Goal: Task Accomplishment & Management: Complete application form

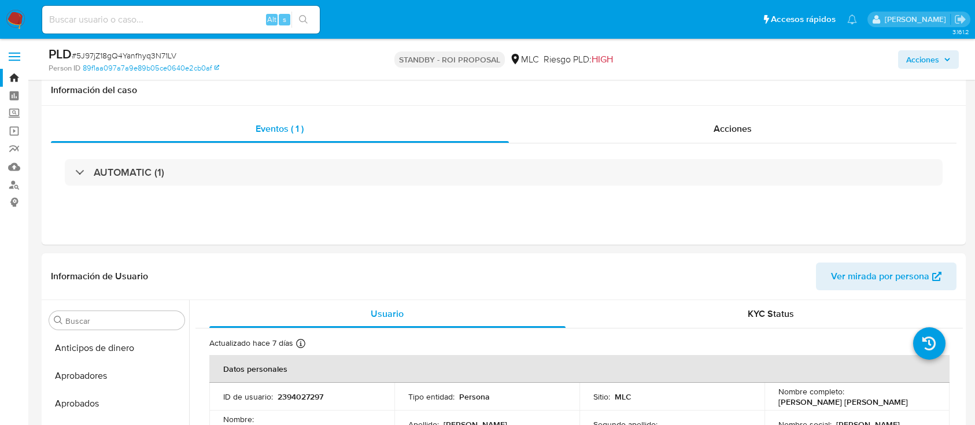
select select "10"
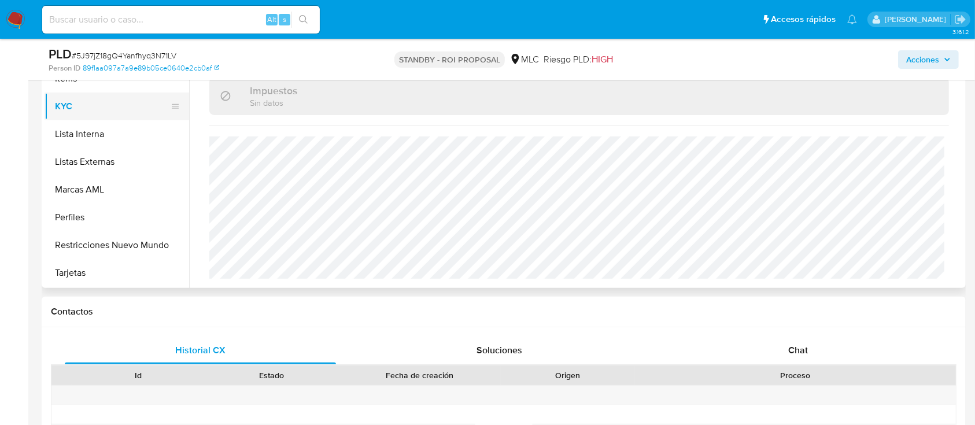
scroll to position [467, 0]
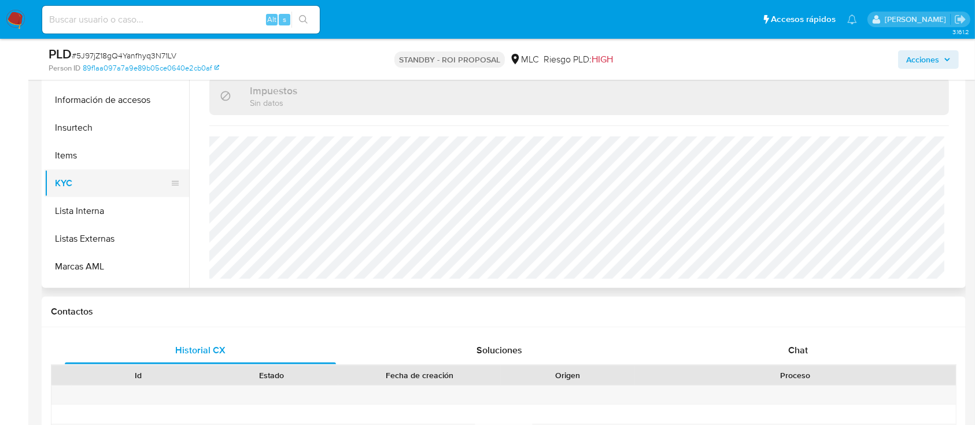
click at [125, 187] on button "KYC" at bounding box center [112, 183] width 135 height 28
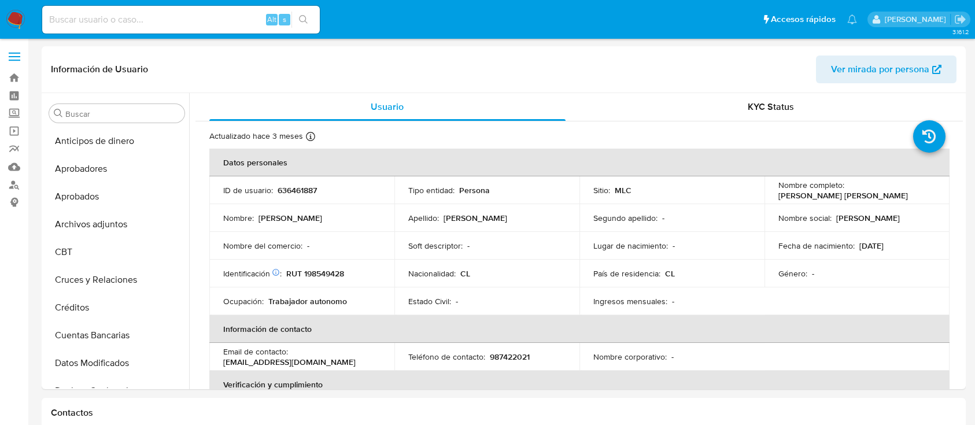
select select "10"
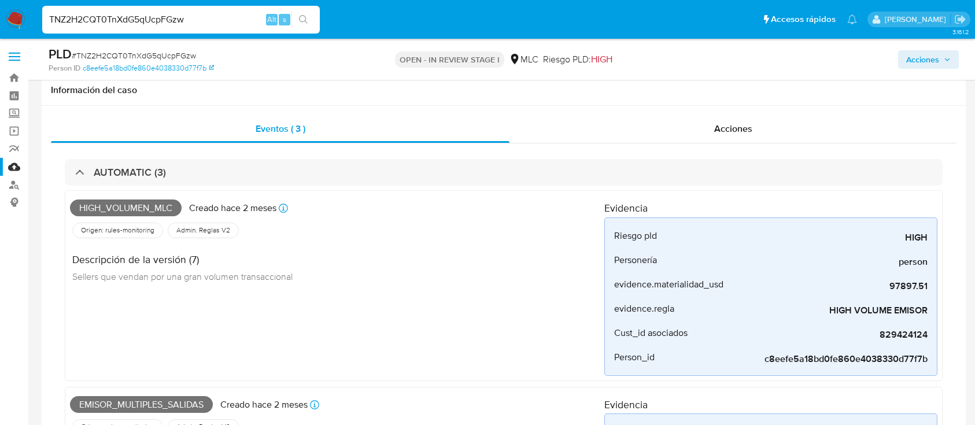
select select "10"
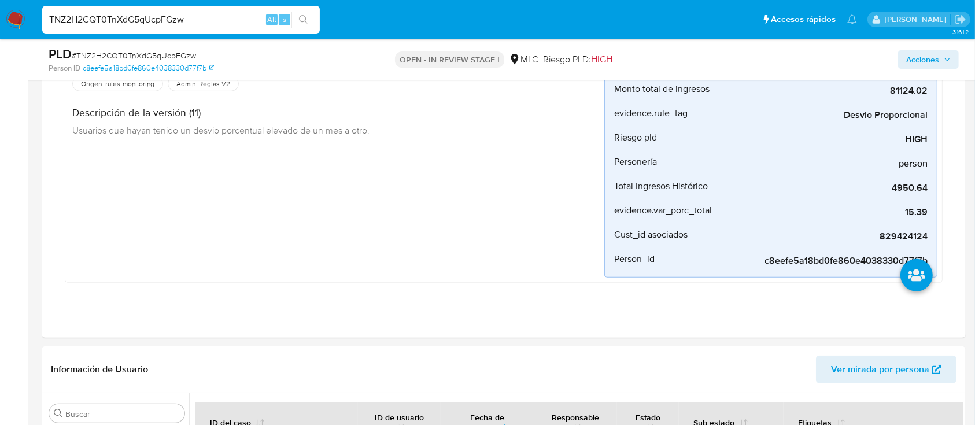
scroll to position [313, 0]
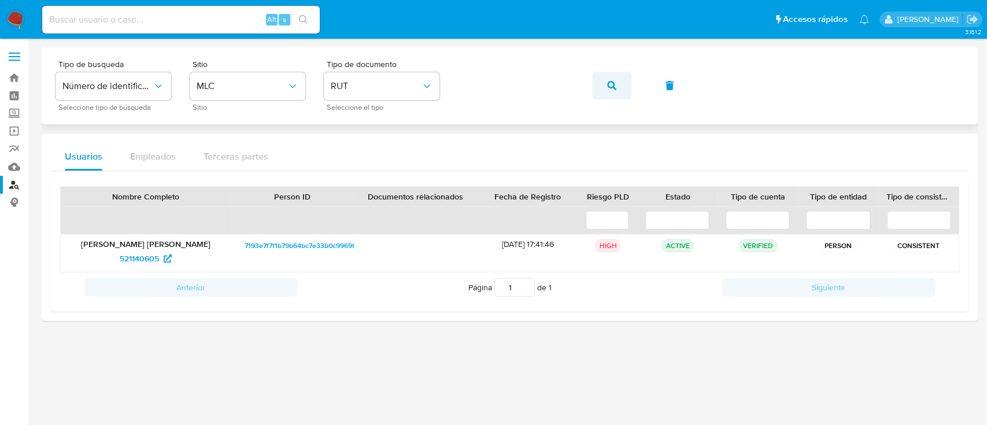
click at [607, 82] on icon "button" at bounding box center [611, 85] width 9 height 9
click at [132, 261] on span "301737904" at bounding box center [139, 258] width 40 height 19
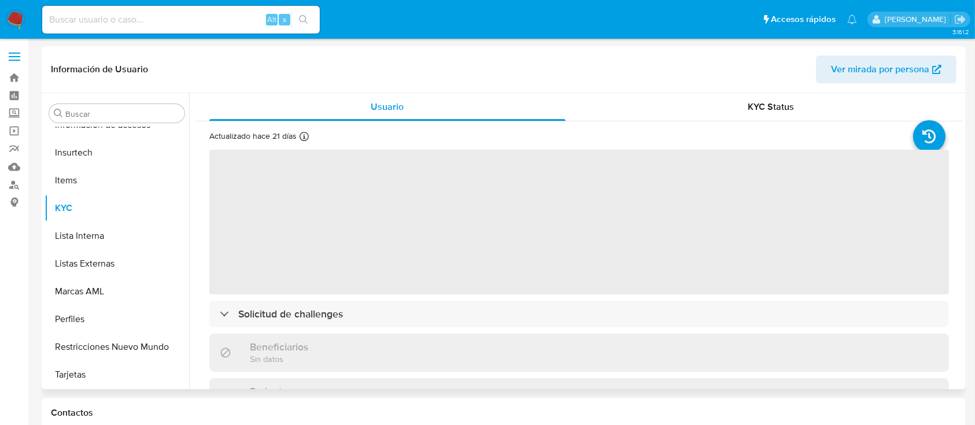
scroll to position [544, 0]
select select "10"
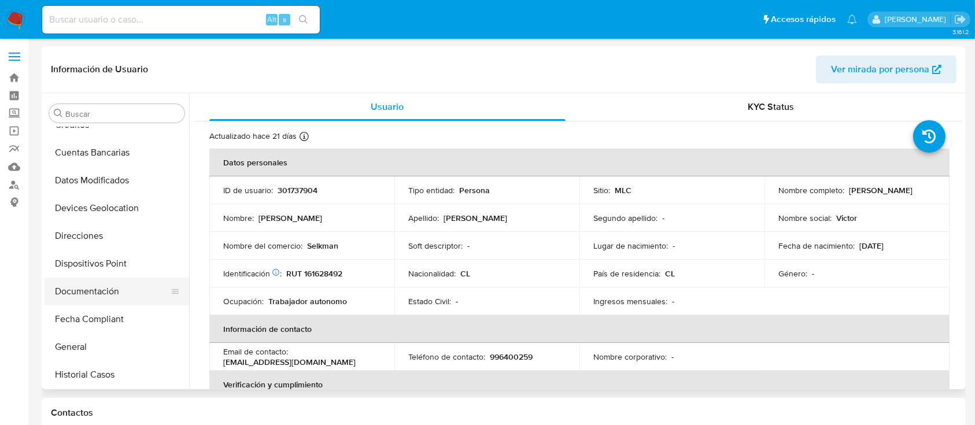
scroll to position [158, 0]
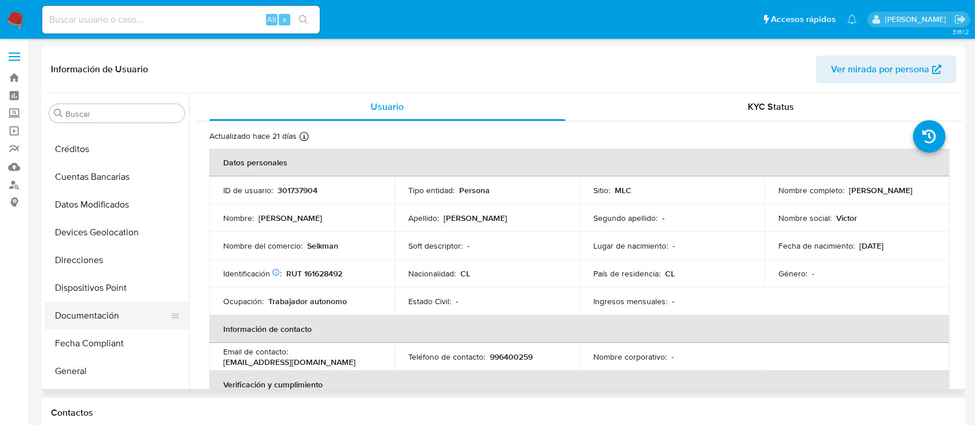
click at [94, 310] on button "Documentación" at bounding box center [112, 316] width 135 height 28
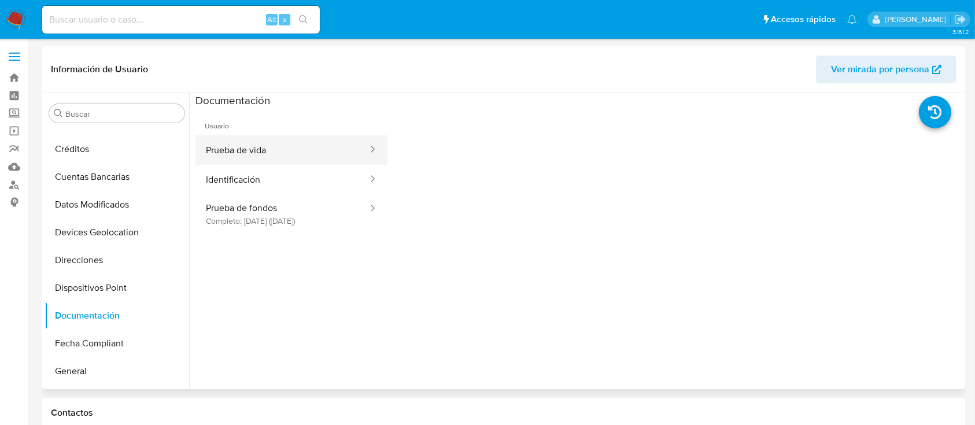
click at [253, 143] on button "Prueba de vida" at bounding box center [281, 149] width 173 height 29
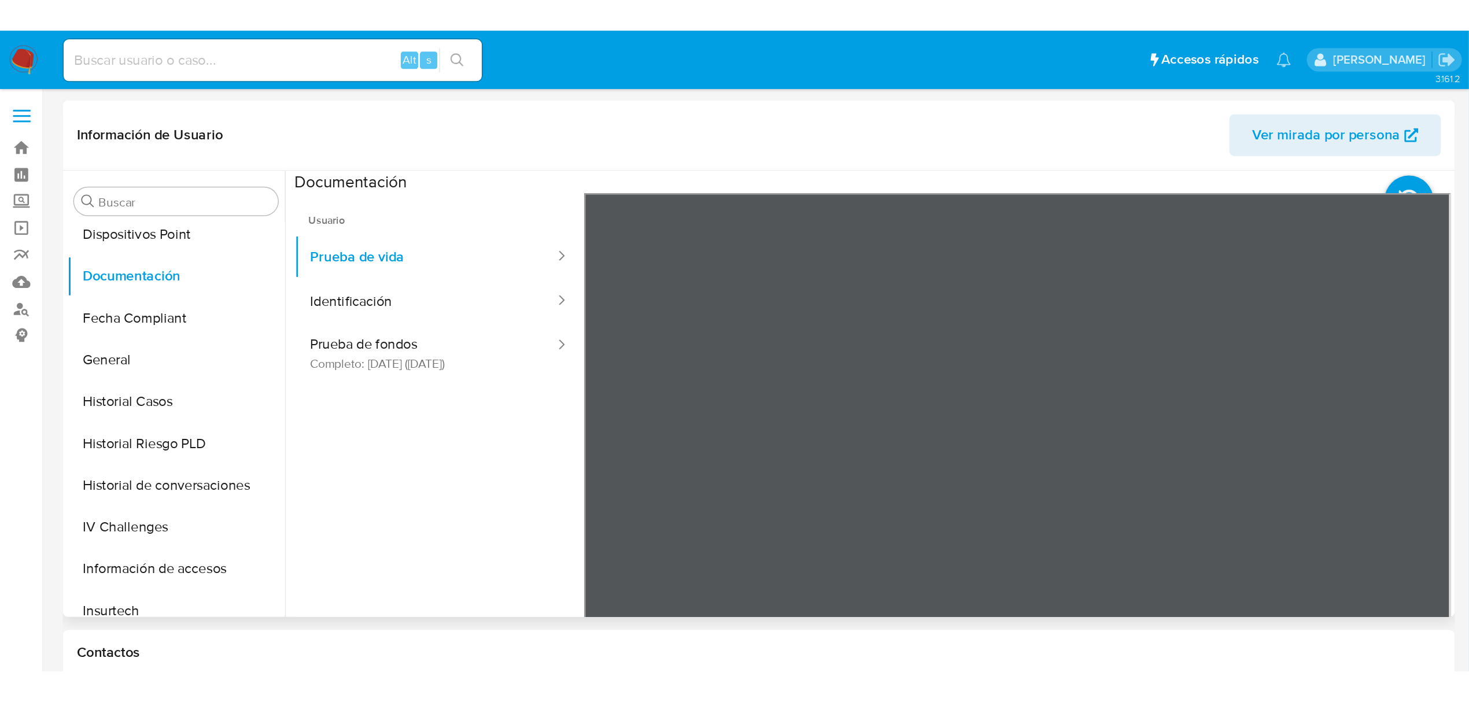
scroll to position [385, 0]
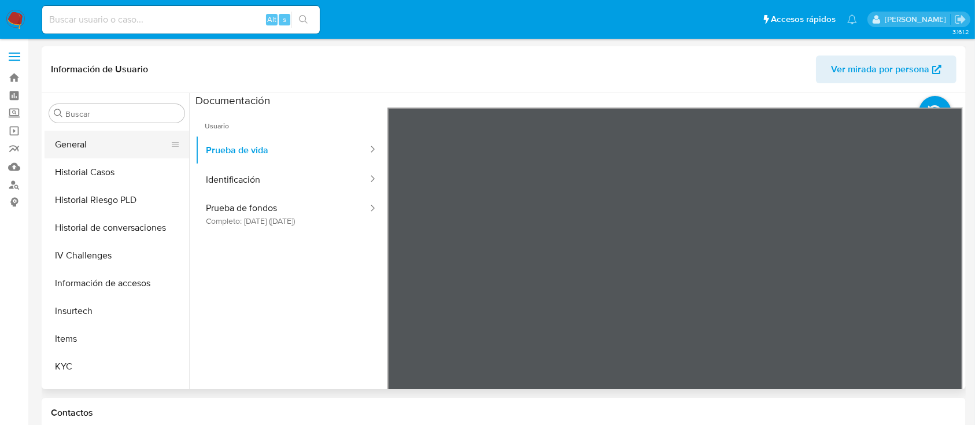
click at [91, 141] on button "General" at bounding box center [112, 145] width 135 height 28
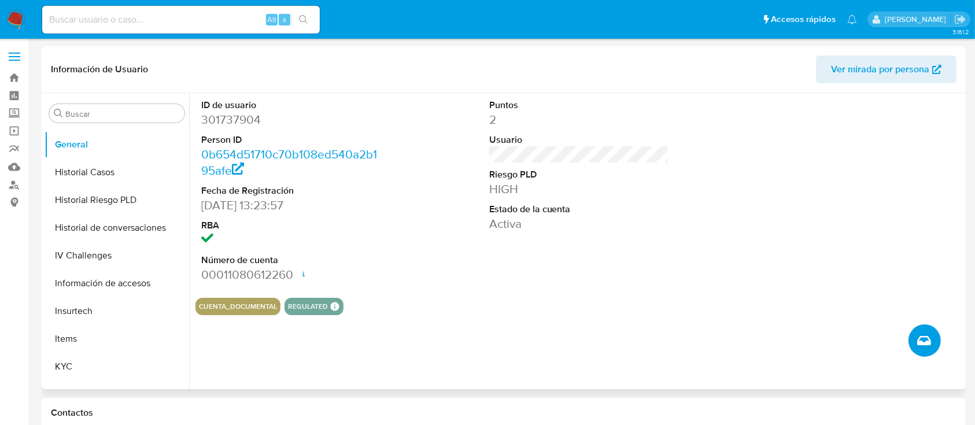
click at [916, 335] on button "Crear caso manual" at bounding box center [924, 340] width 32 height 32
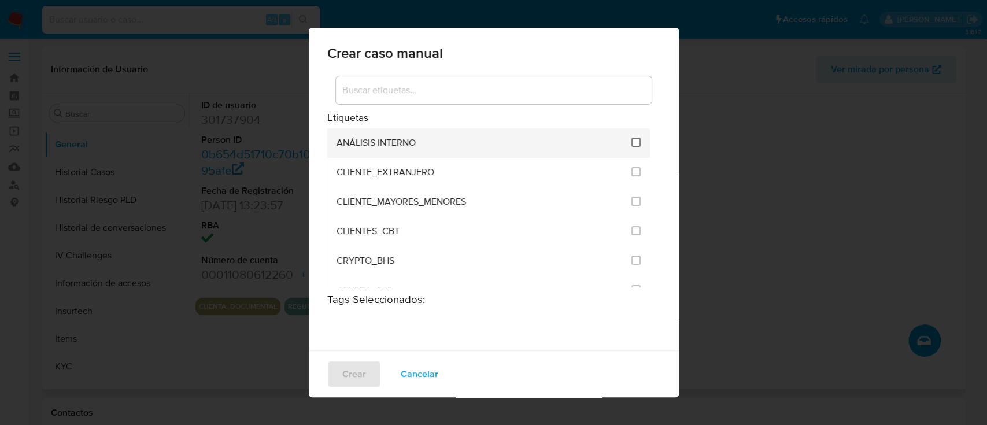
click at [631, 139] on input "1896" at bounding box center [635, 142] width 9 height 9
checkbox input "true"
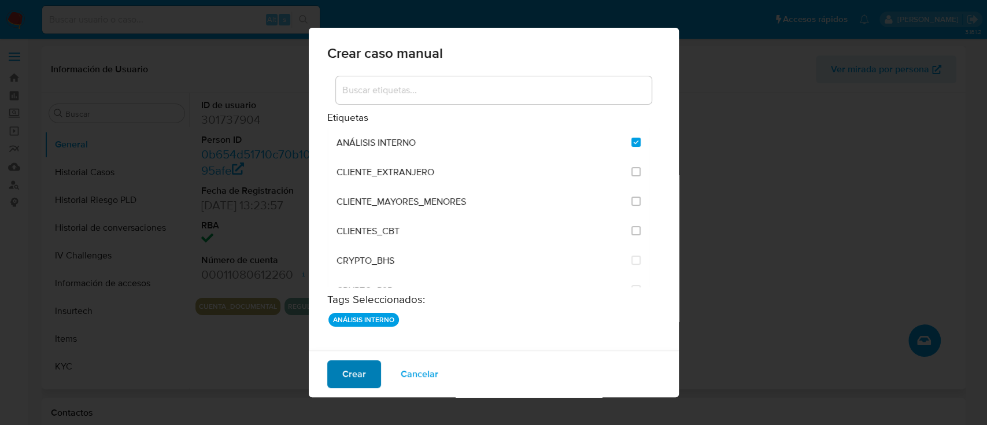
click at [353, 380] on span "Crear" at bounding box center [354, 373] width 24 height 25
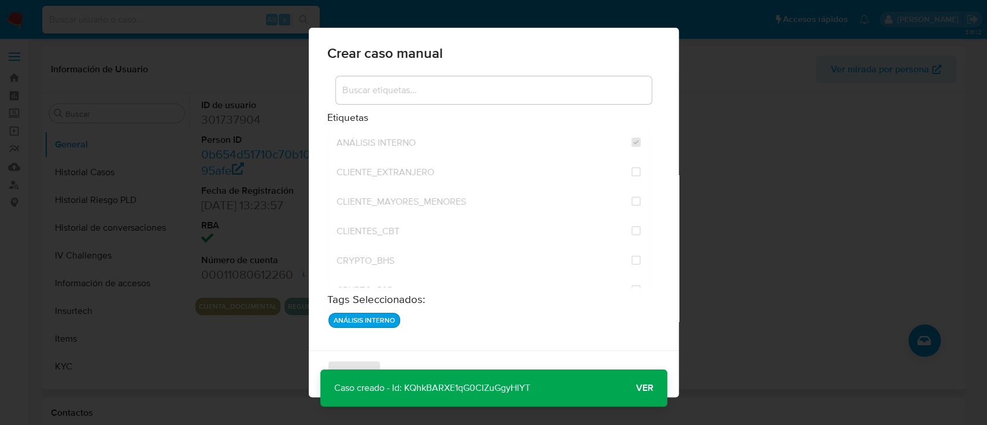
click at [472, 387] on p "Caso creado - Id: KQhkBARXE1qG0ClZuGgyHlYT" at bounding box center [432, 387] width 224 height 37
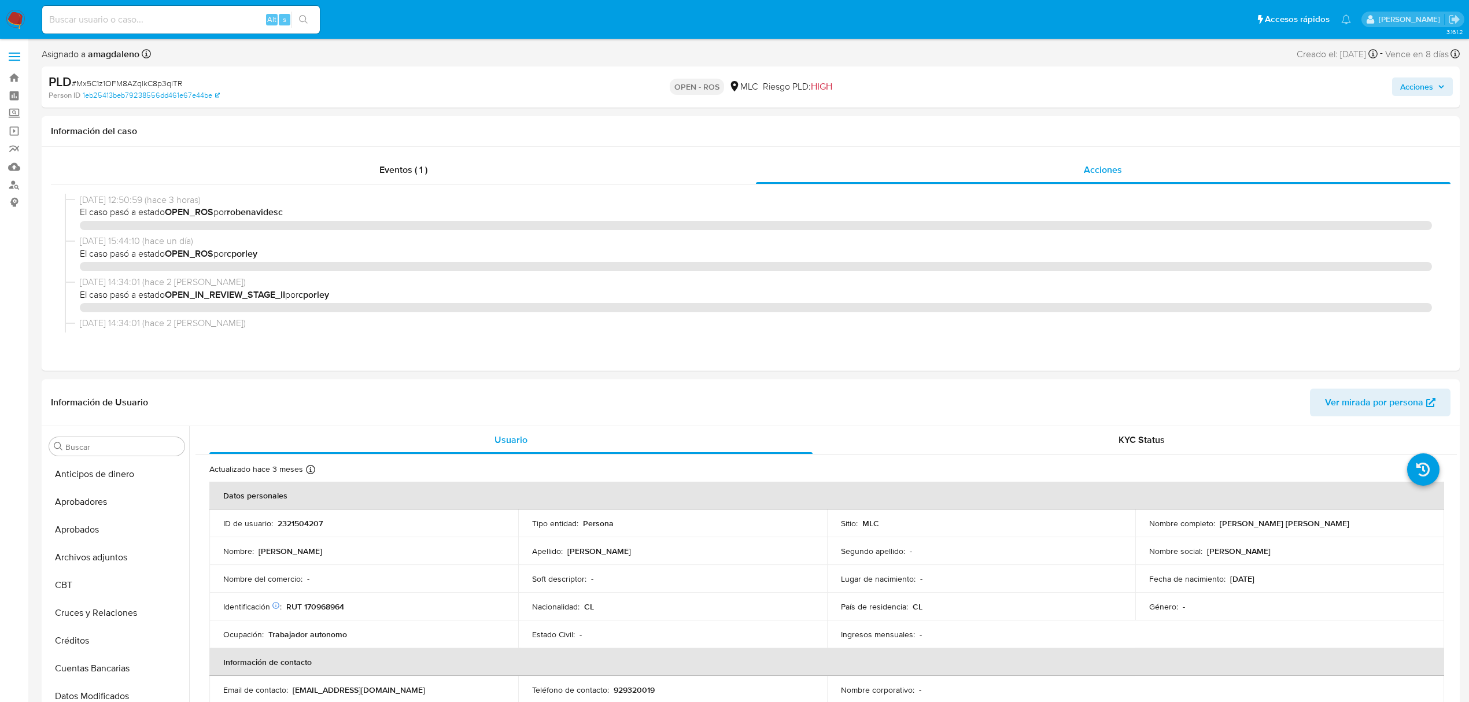
select select "10"
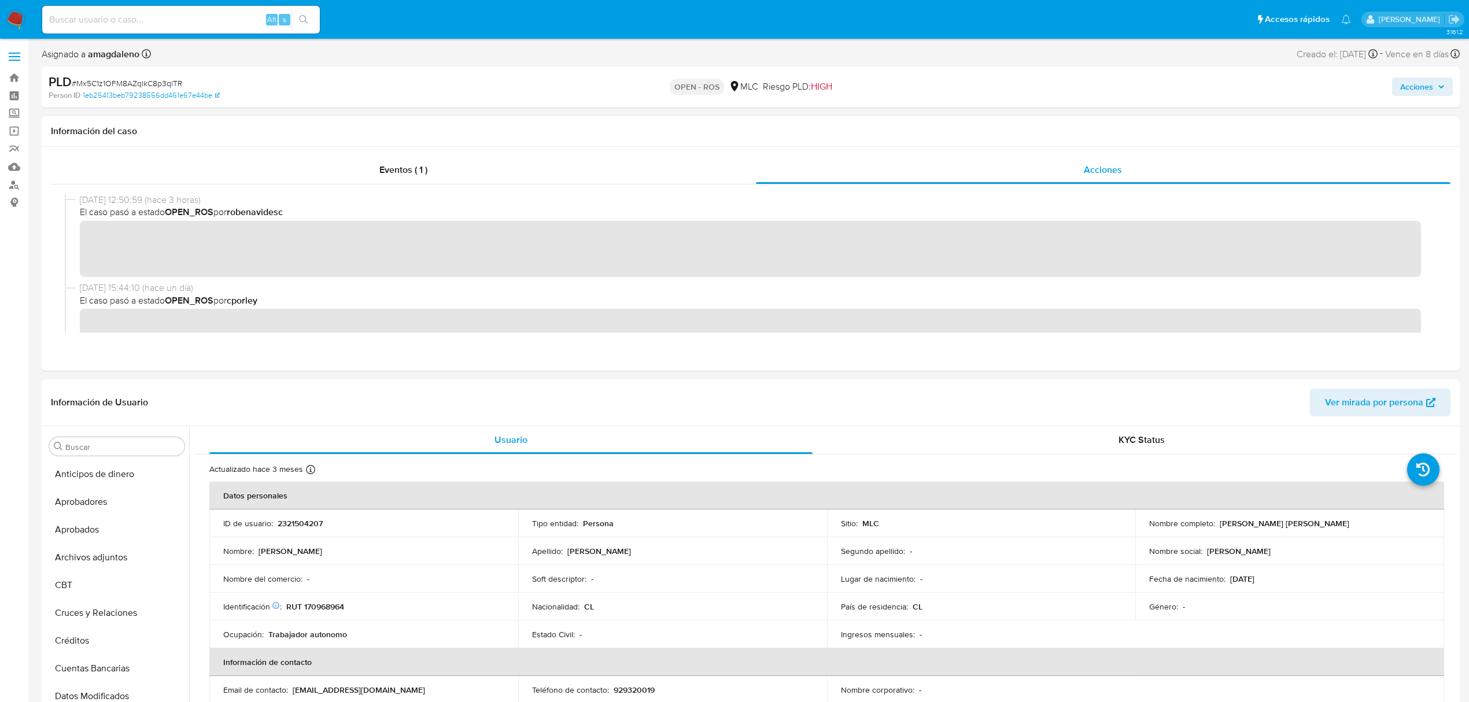
scroll to position [544, 0]
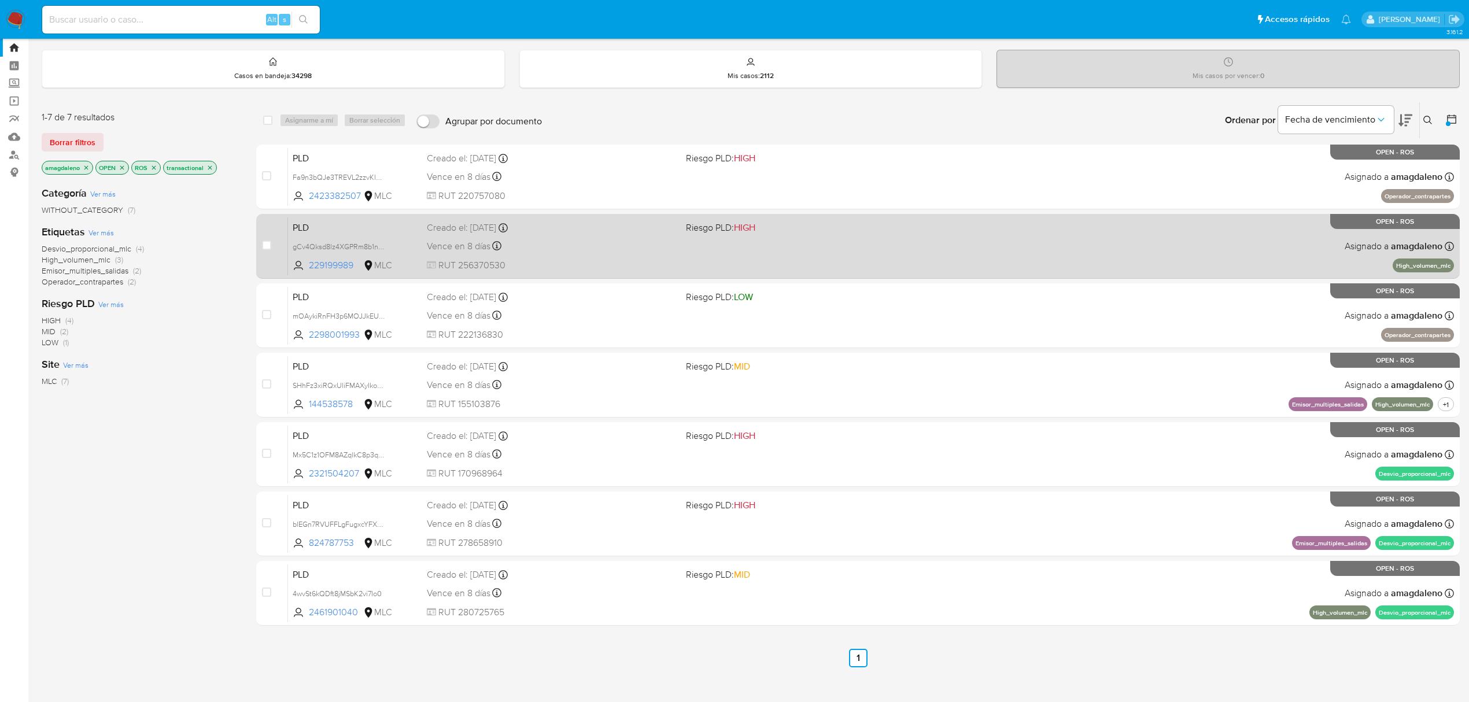
scroll to position [44, 0]
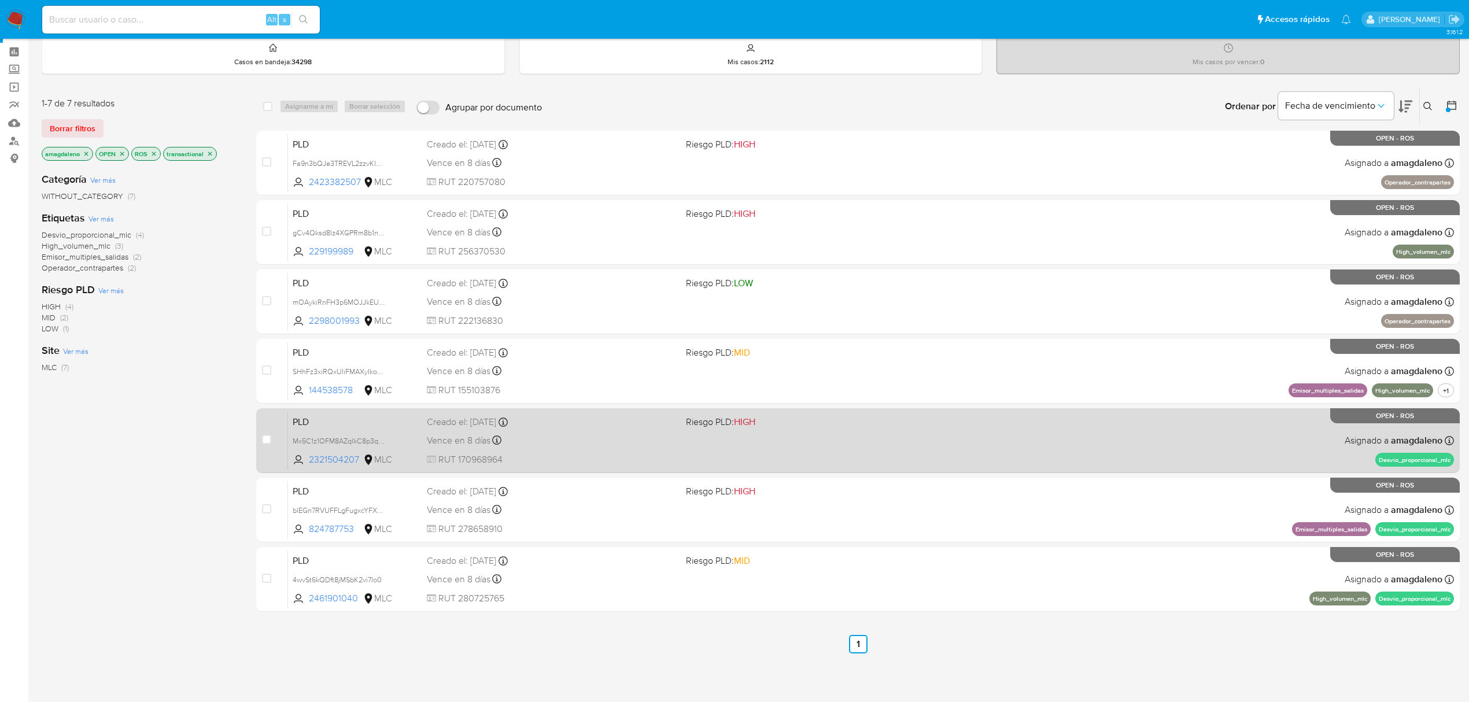
click at [583, 442] on div "Vence en 8 días Vence el [DATE] 16:06:53" at bounding box center [552, 440] width 250 height 16
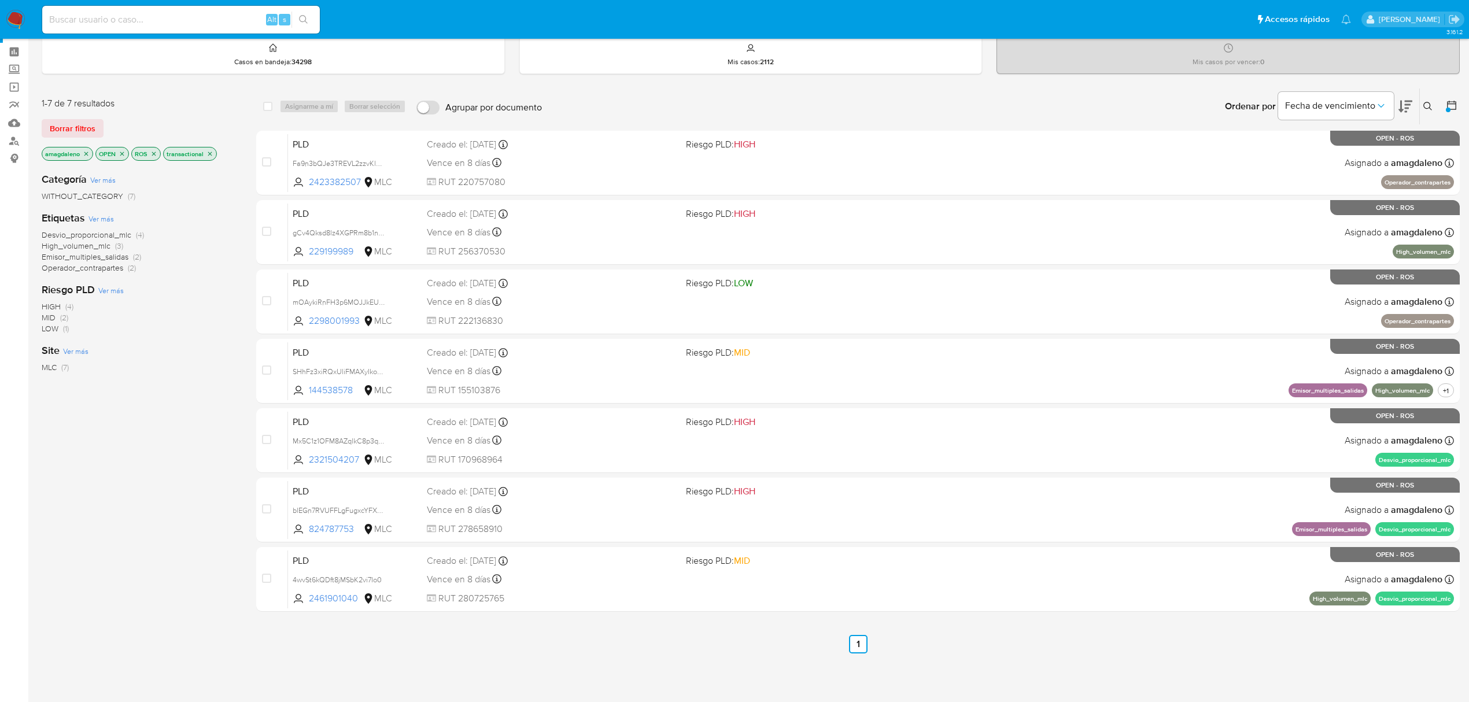
click at [123, 153] on icon "close-filter" at bounding box center [122, 153] width 7 height 7
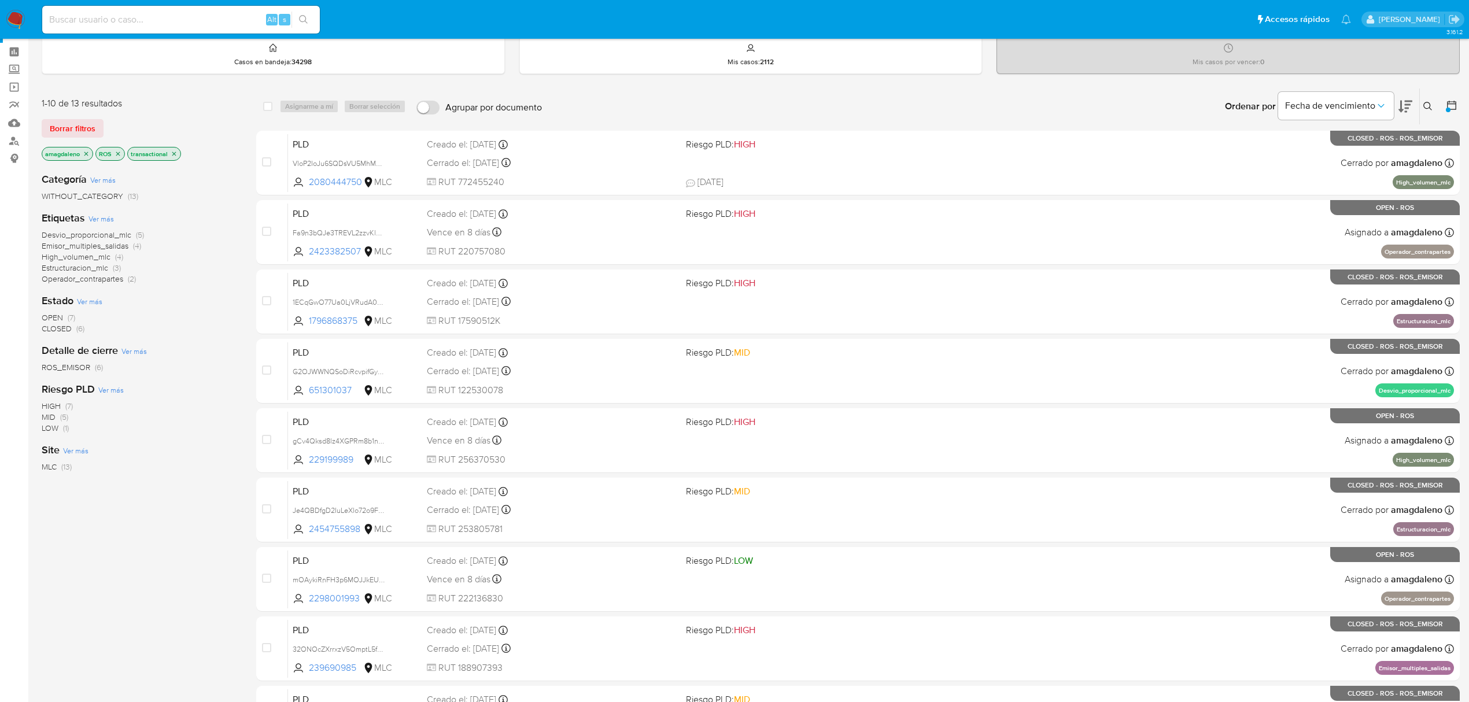
click at [51, 327] on span "CLOSED" at bounding box center [57, 329] width 30 height 12
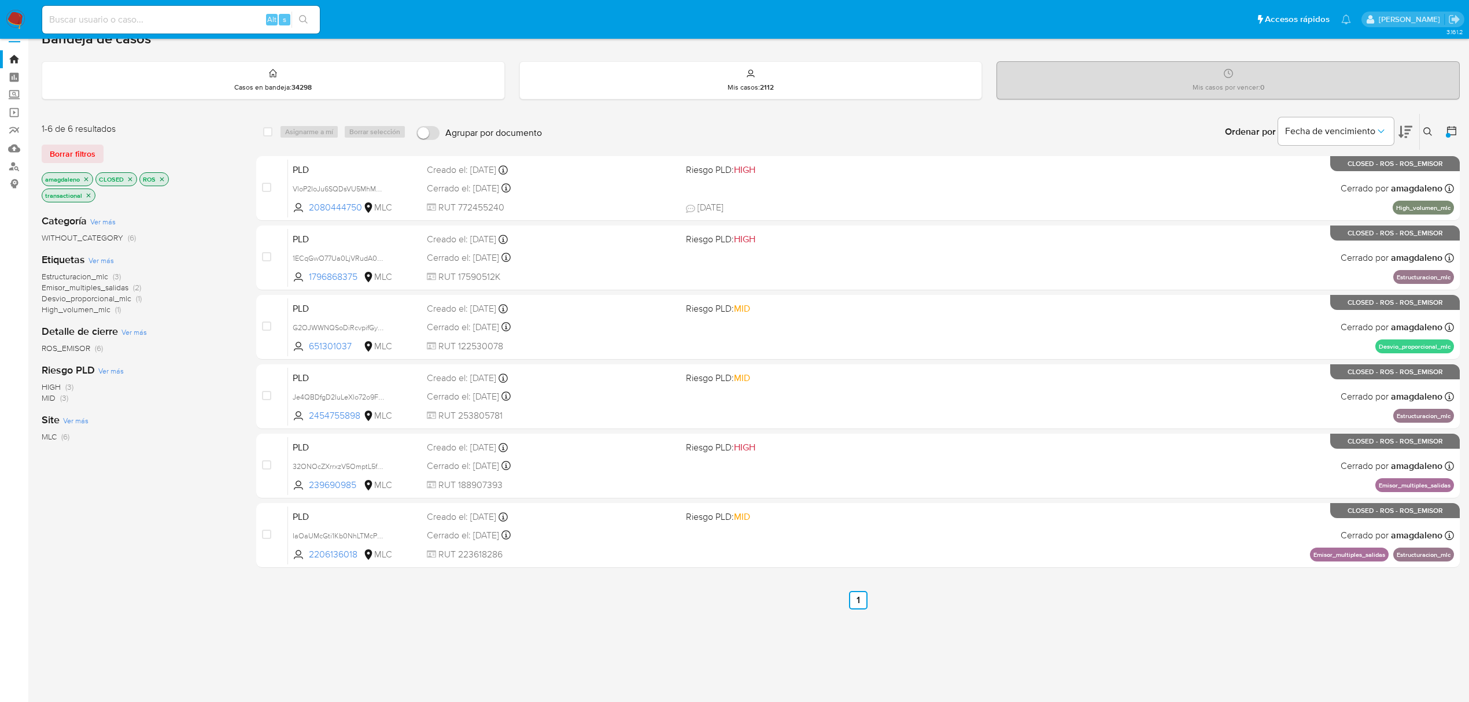
scroll to position [19, 0]
click at [169, 182] on div "amagdaleno CLOSED ROS transactional" at bounding box center [134, 188] width 185 height 32
click at [162, 181] on icon "close-filter" at bounding box center [161, 179] width 7 height 7
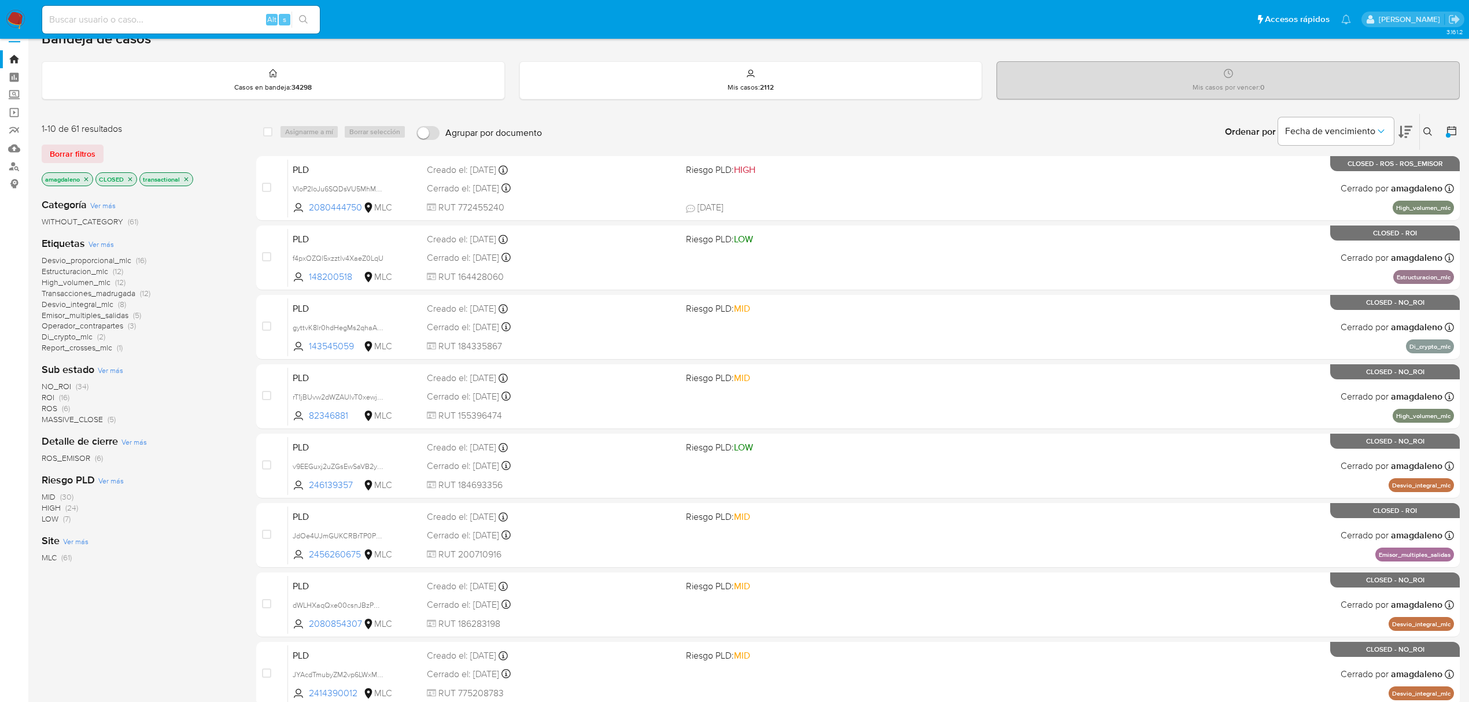
click at [87, 396] on div "NO_ROI (34) ROI (16) ROS (6) MASSIVE_CLOSE (5)" at bounding box center [140, 403] width 196 height 44
click at [86, 181] on icon "close-filter" at bounding box center [86, 179] width 7 height 7
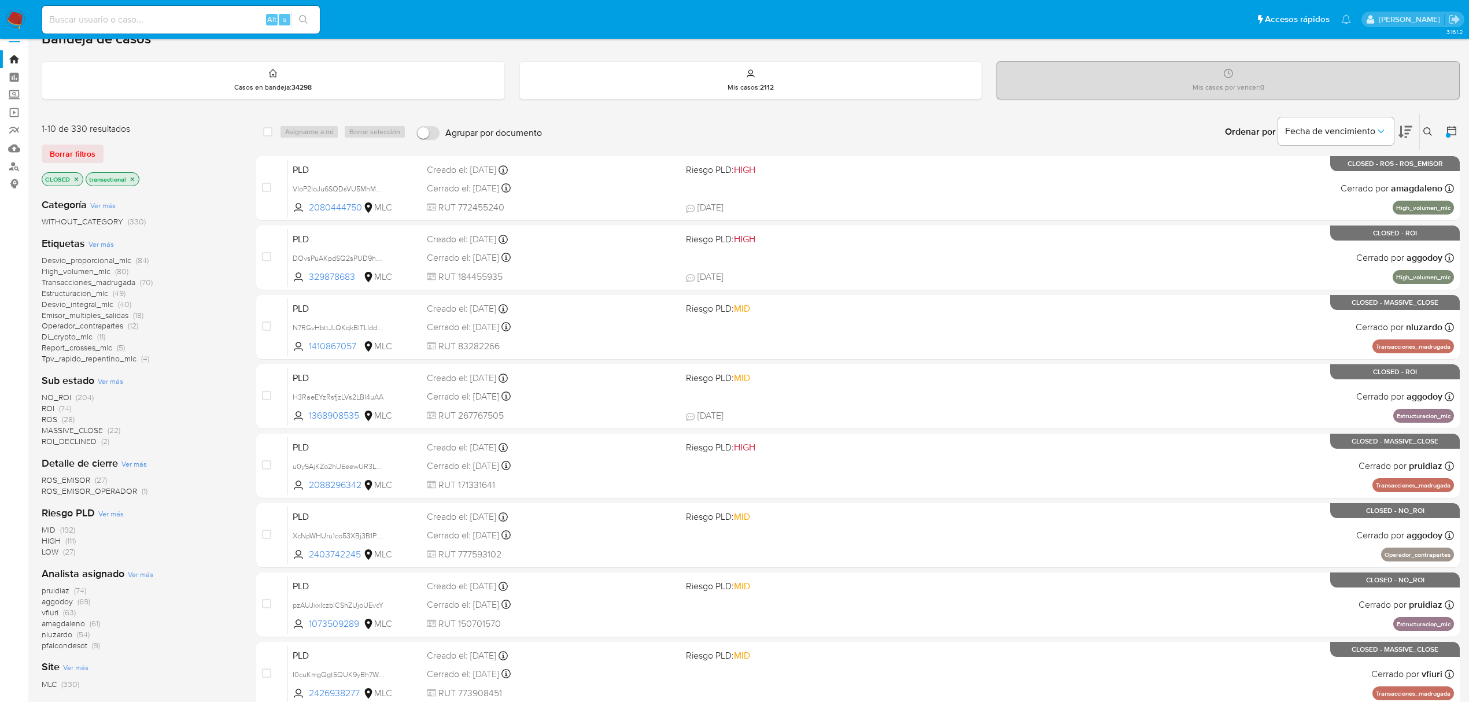
click at [51, 421] on span "ROS" at bounding box center [50, 419] width 16 height 12
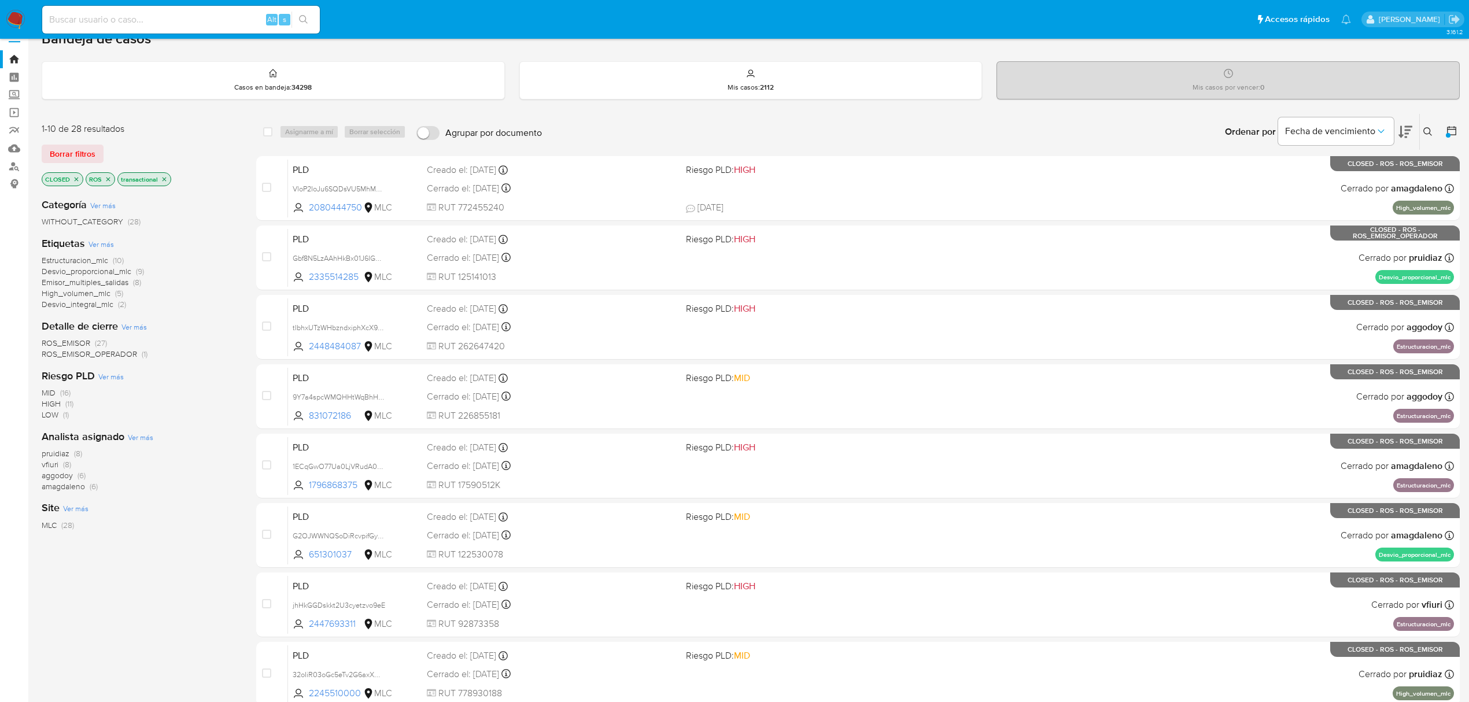
click at [62, 486] on span "amagdaleno" at bounding box center [63, 486] width 43 height 12
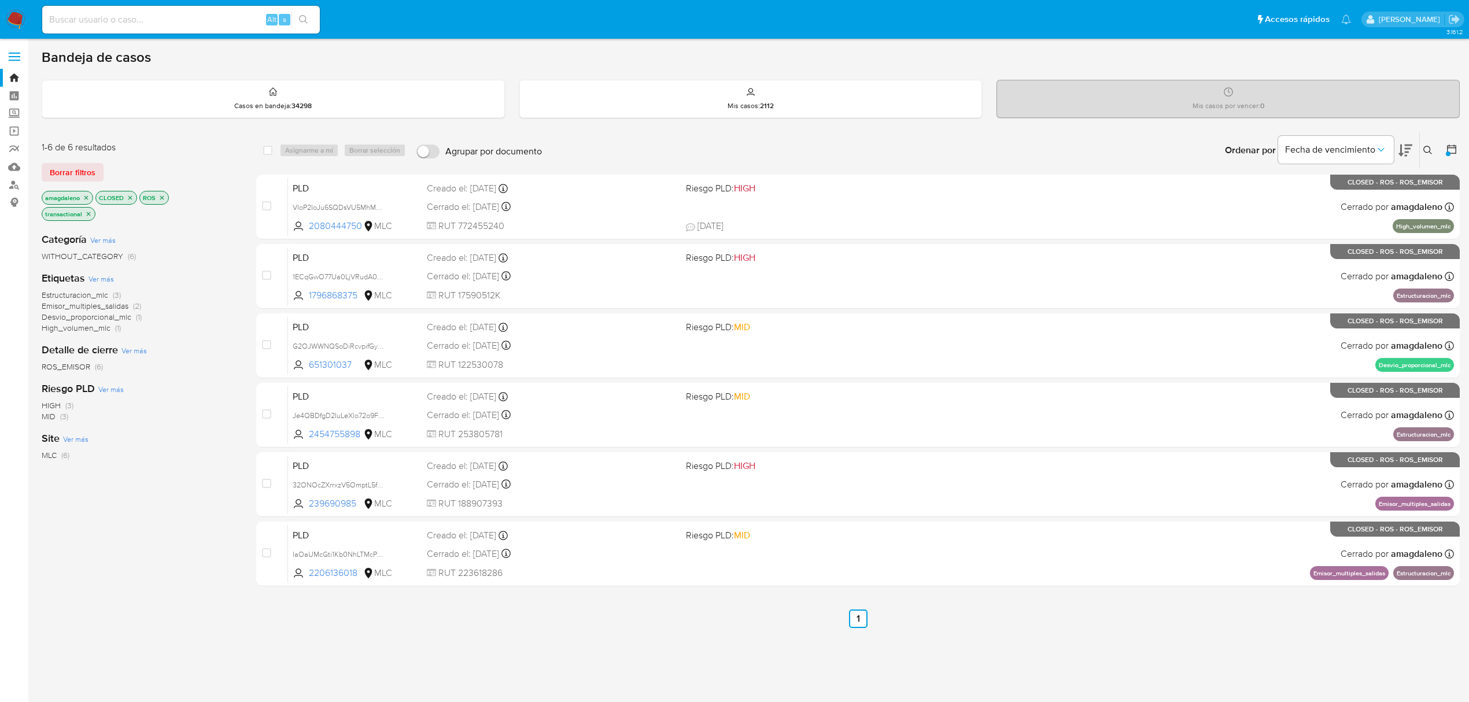
click at [162, 197] on icon "close-filter" at bounding box center [162, 197] width 4 height 4
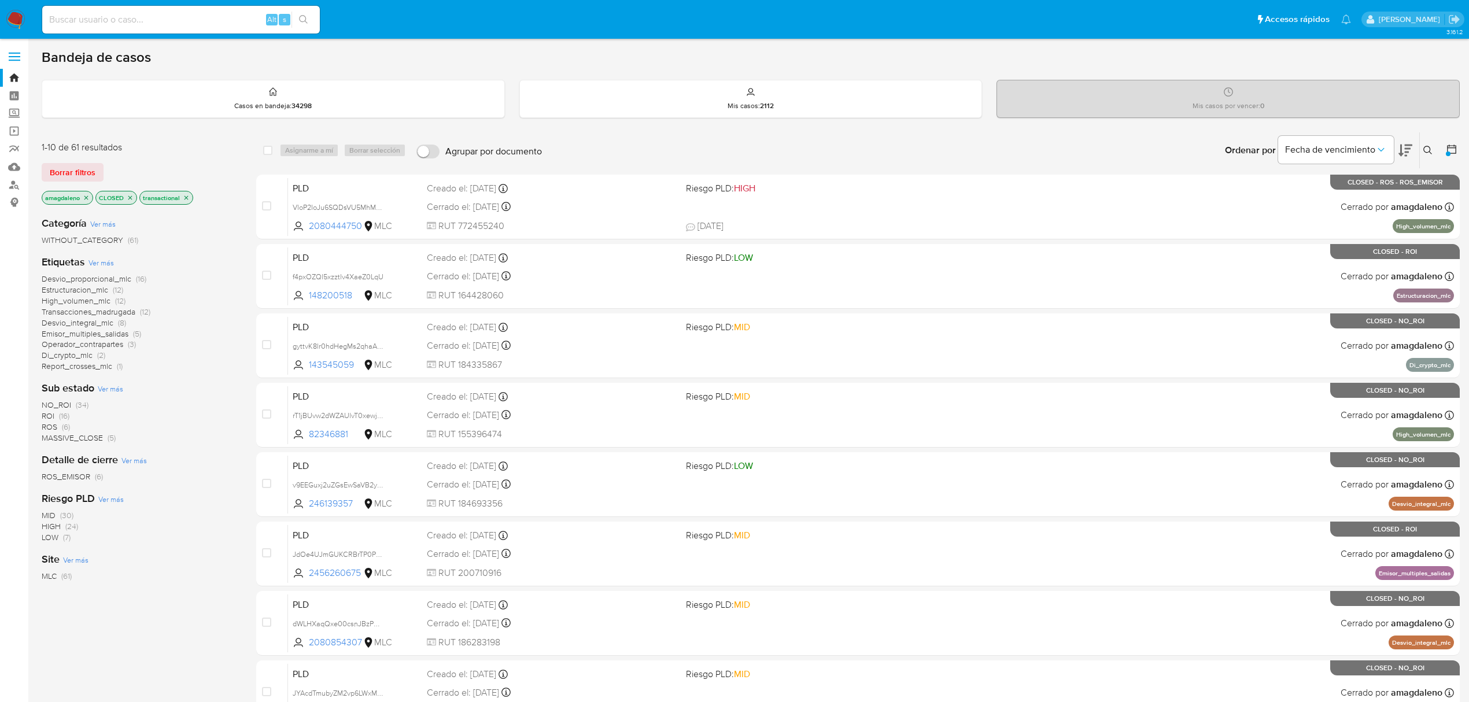
click at [133, 200] on icon "close-filter" at bounding box center [130, 197] width 7 height 7
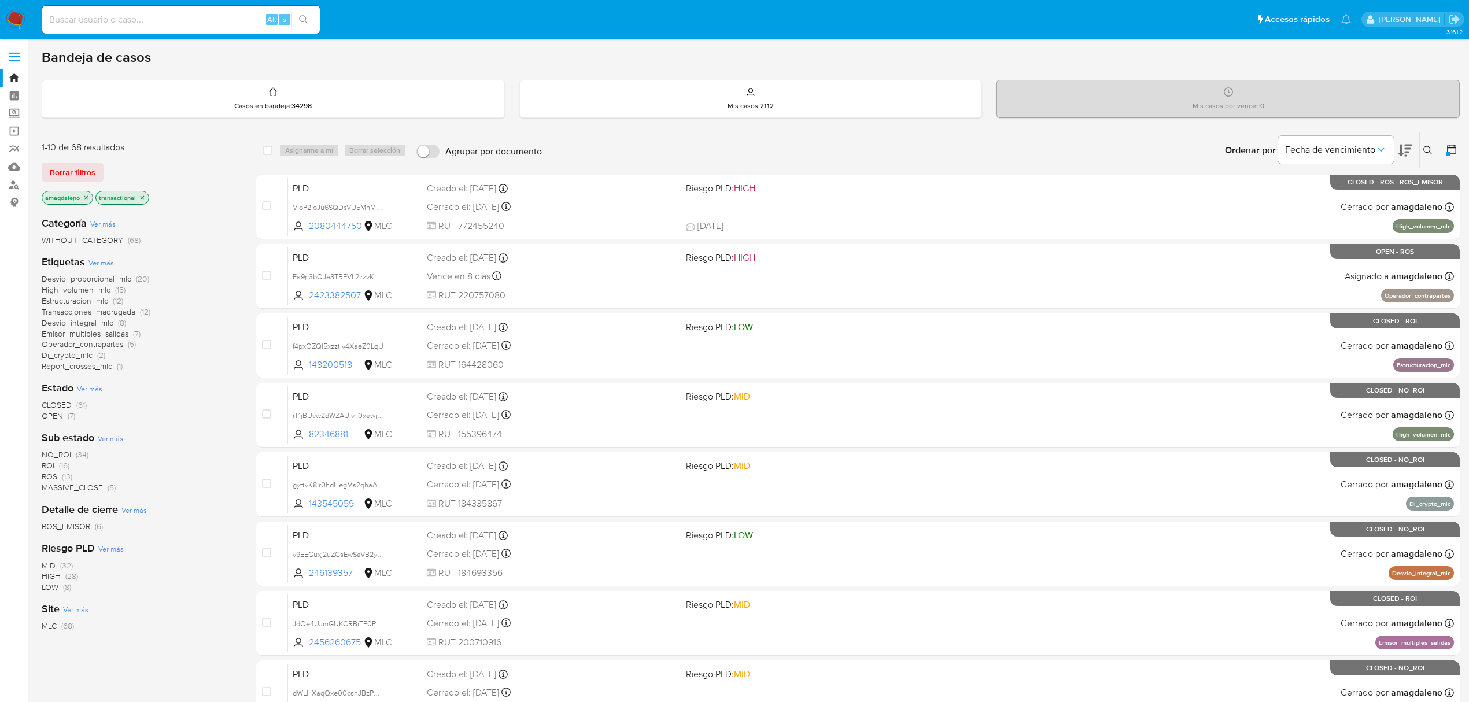
click at [49, 476] on span "ROS" at bounding box center [50, 477] width 16 height 12
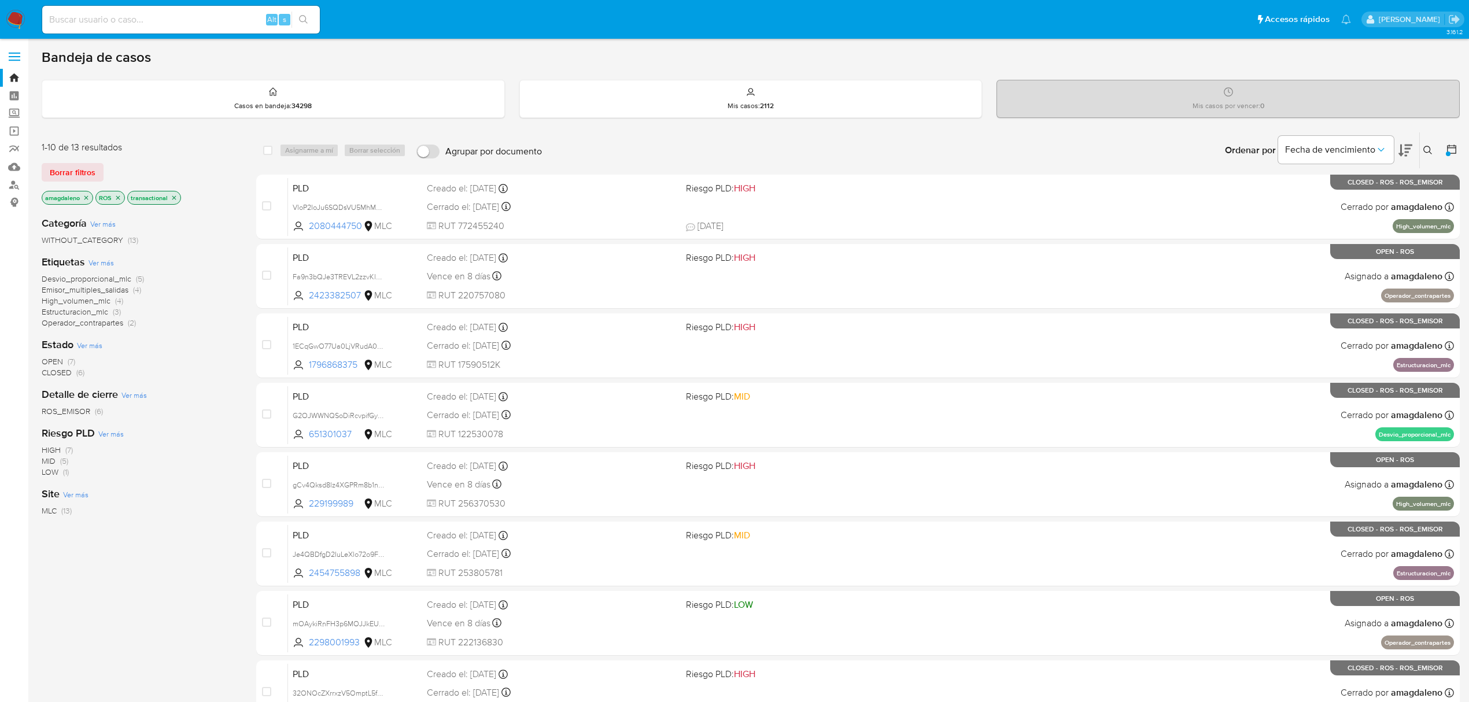
click at [51, 360] on span "OPEN" at bounding box center [52, 362] width 21 height 12
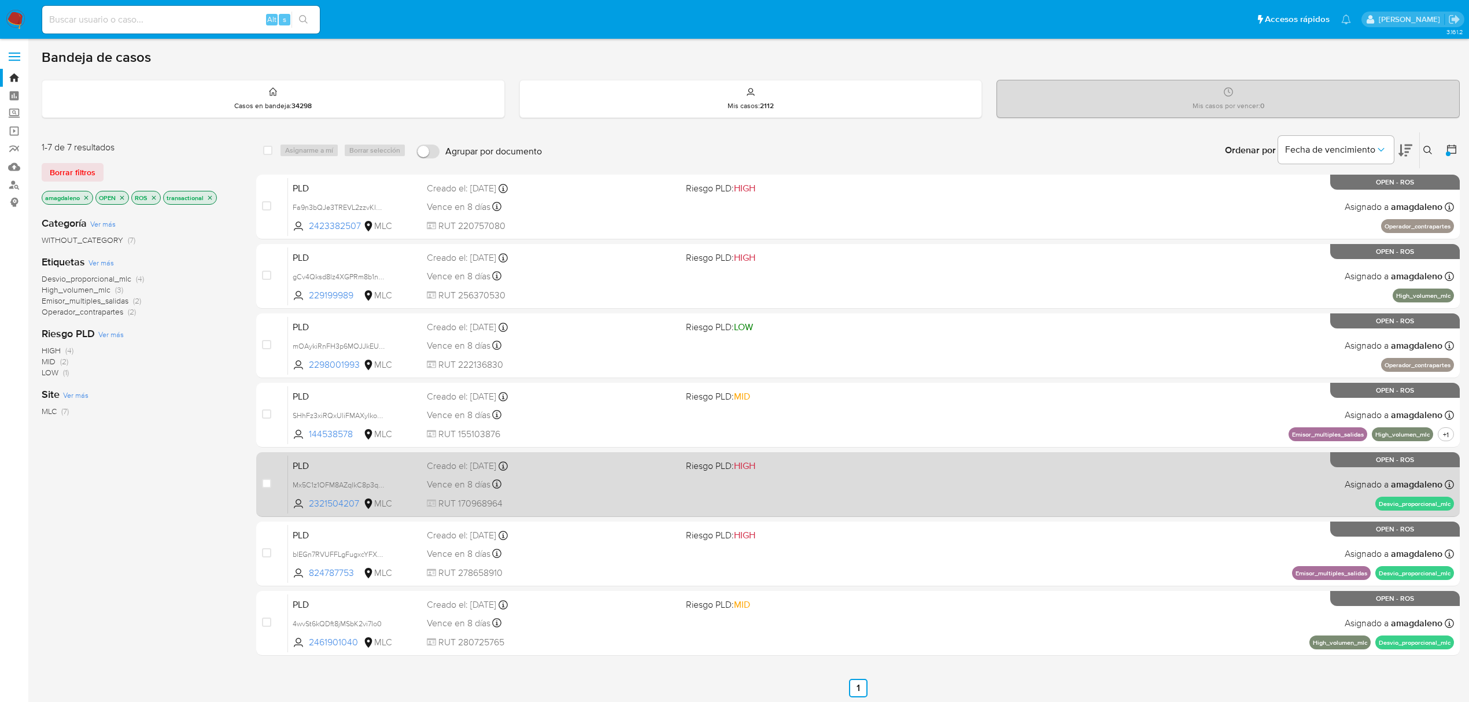
click at [570, 483] on div "Vence en 8 días Vence el 10/10/2025 16:06:53" at bounding box center [552, 484] width 250 height 16
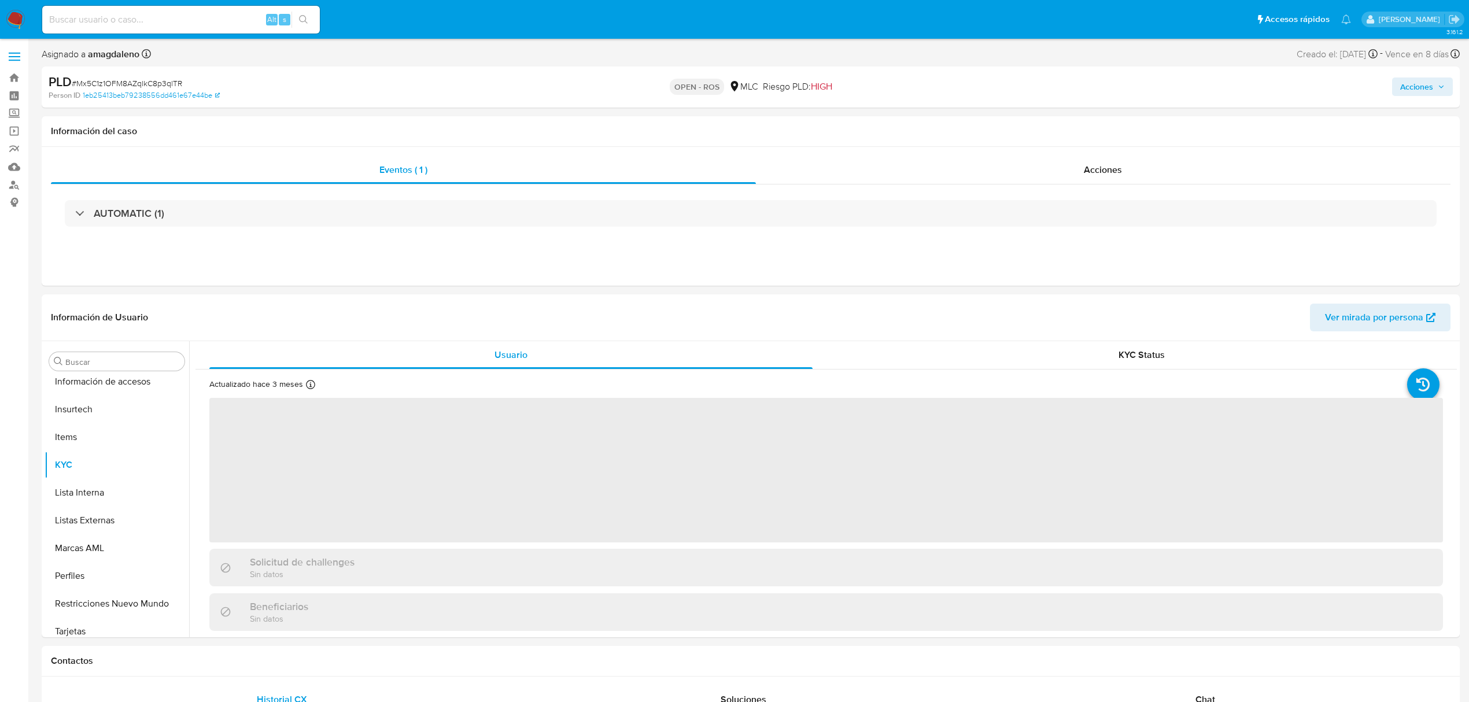
scroll to position [544, 0]
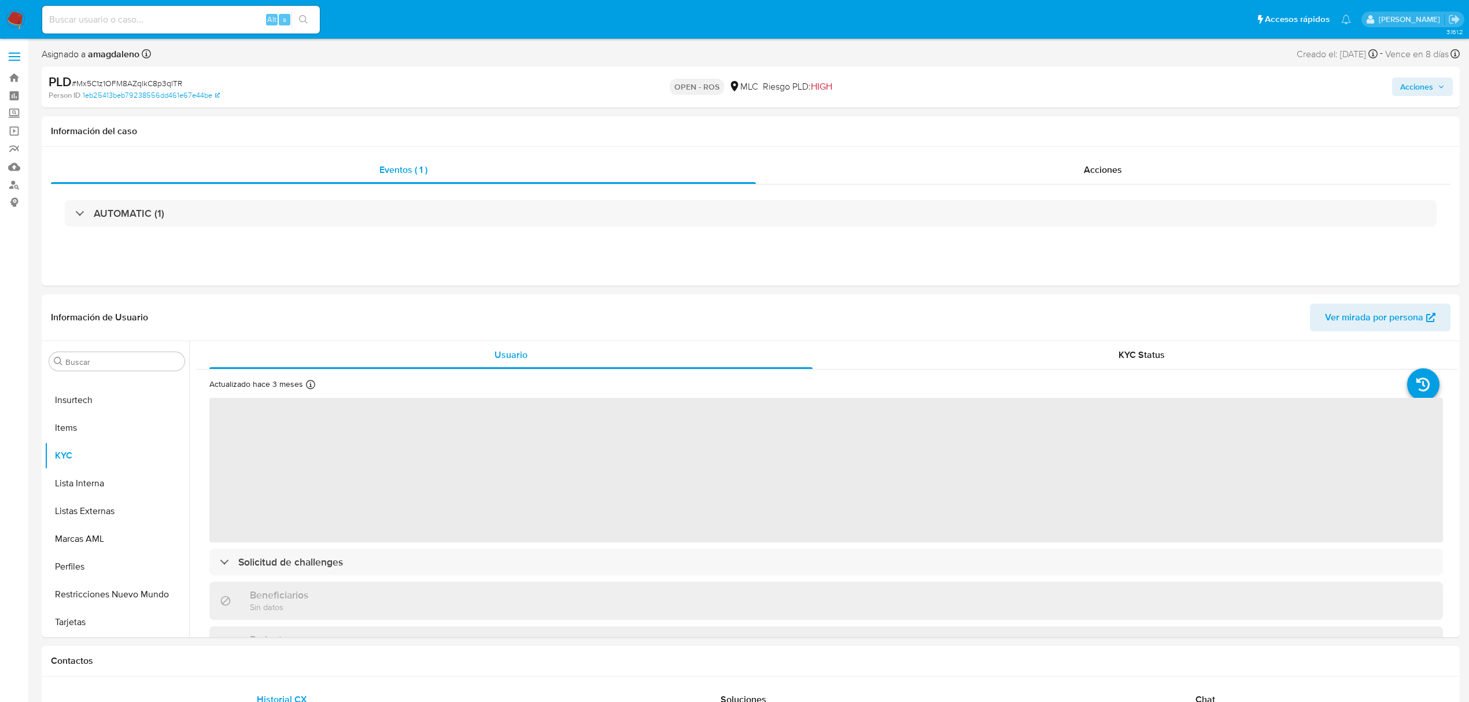
select select "10"
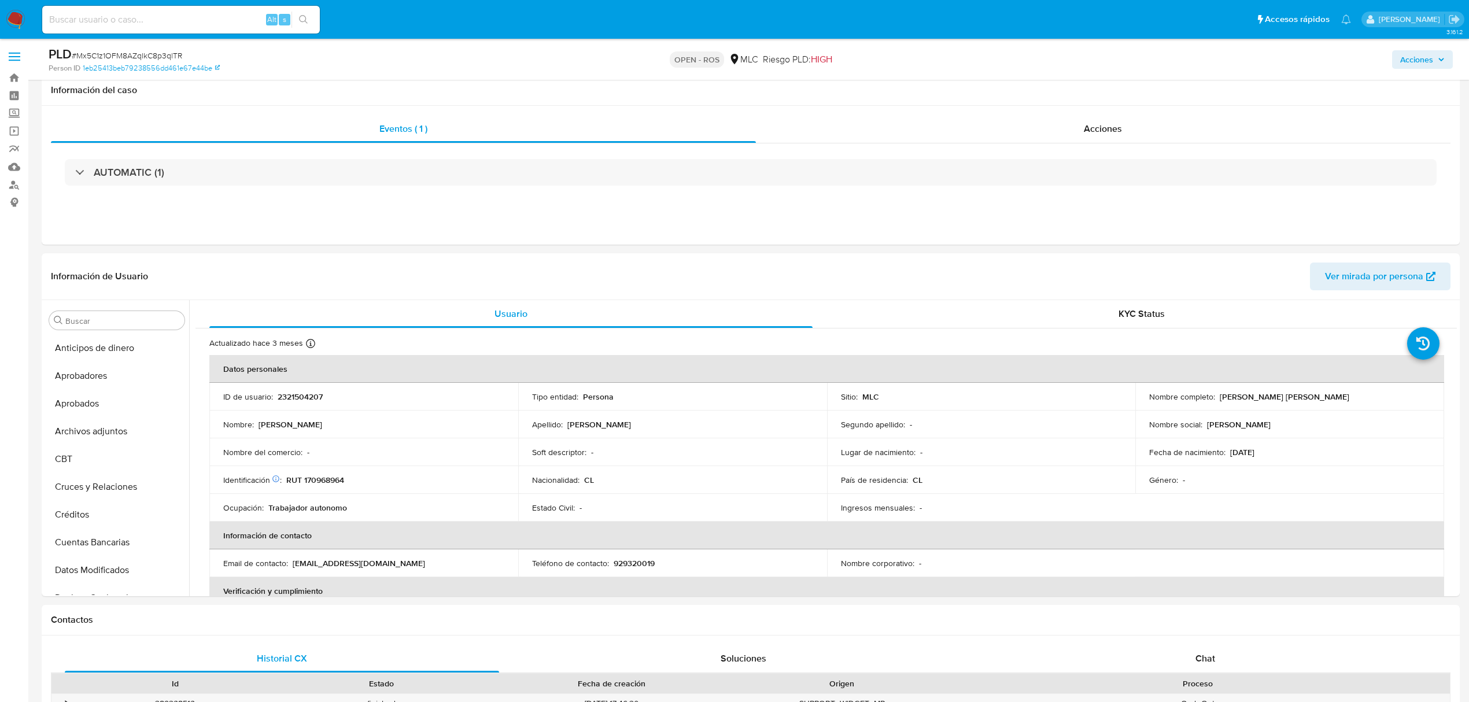
select select "10"
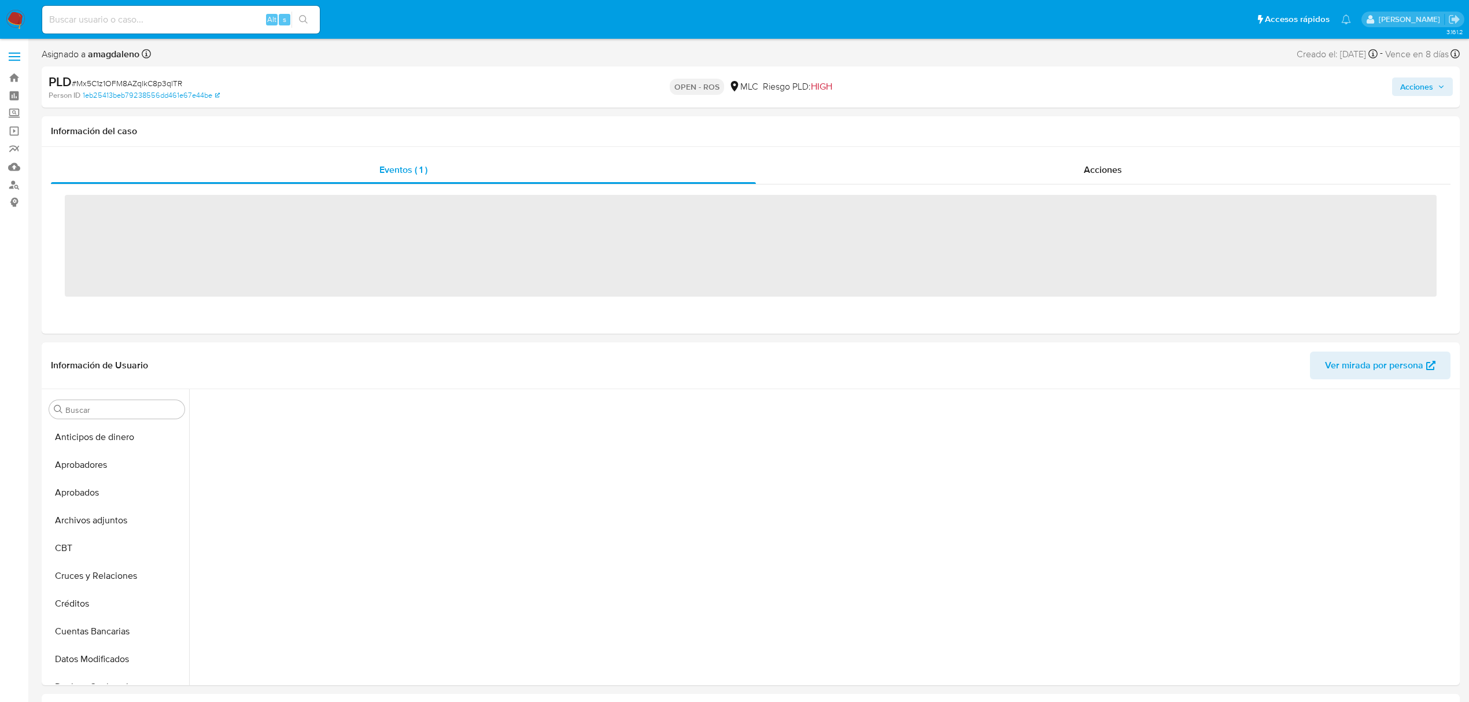
scroll to position [249, 0]
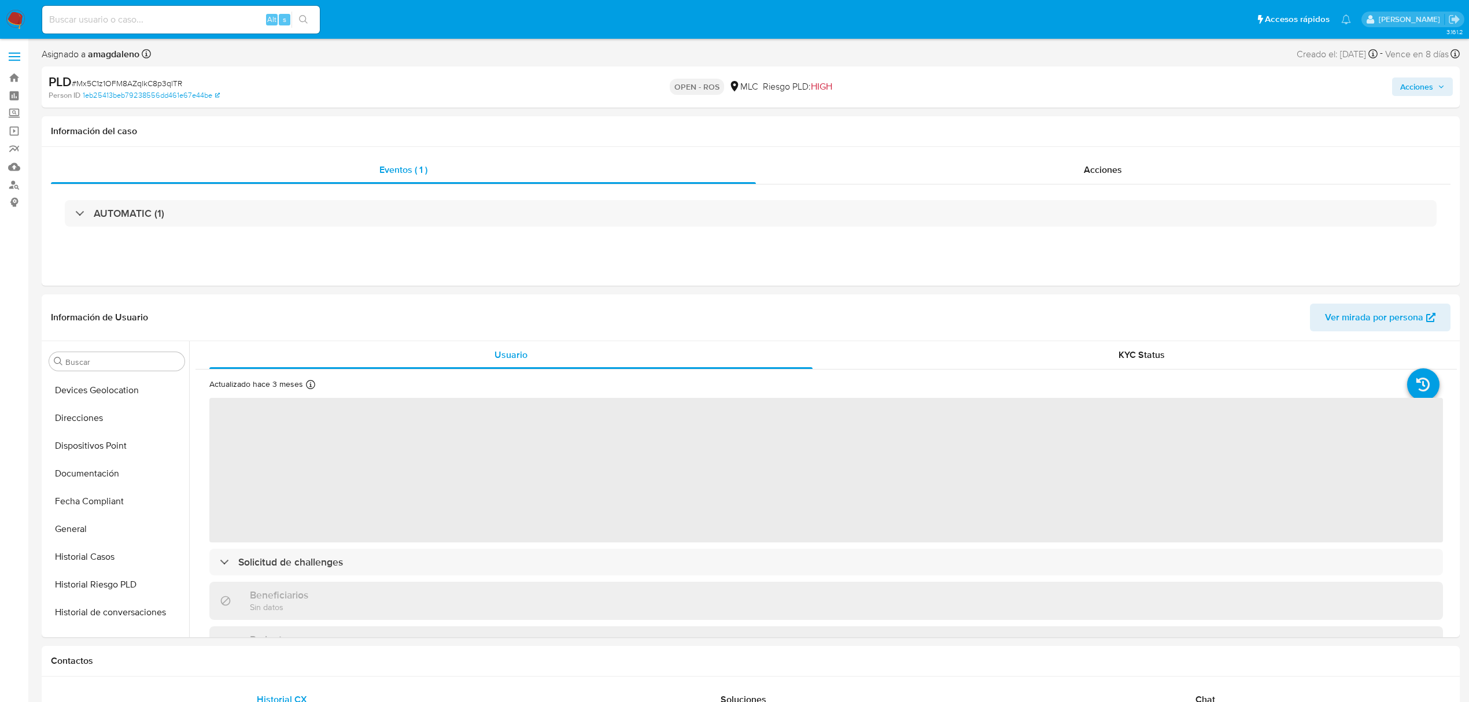
select select "10"
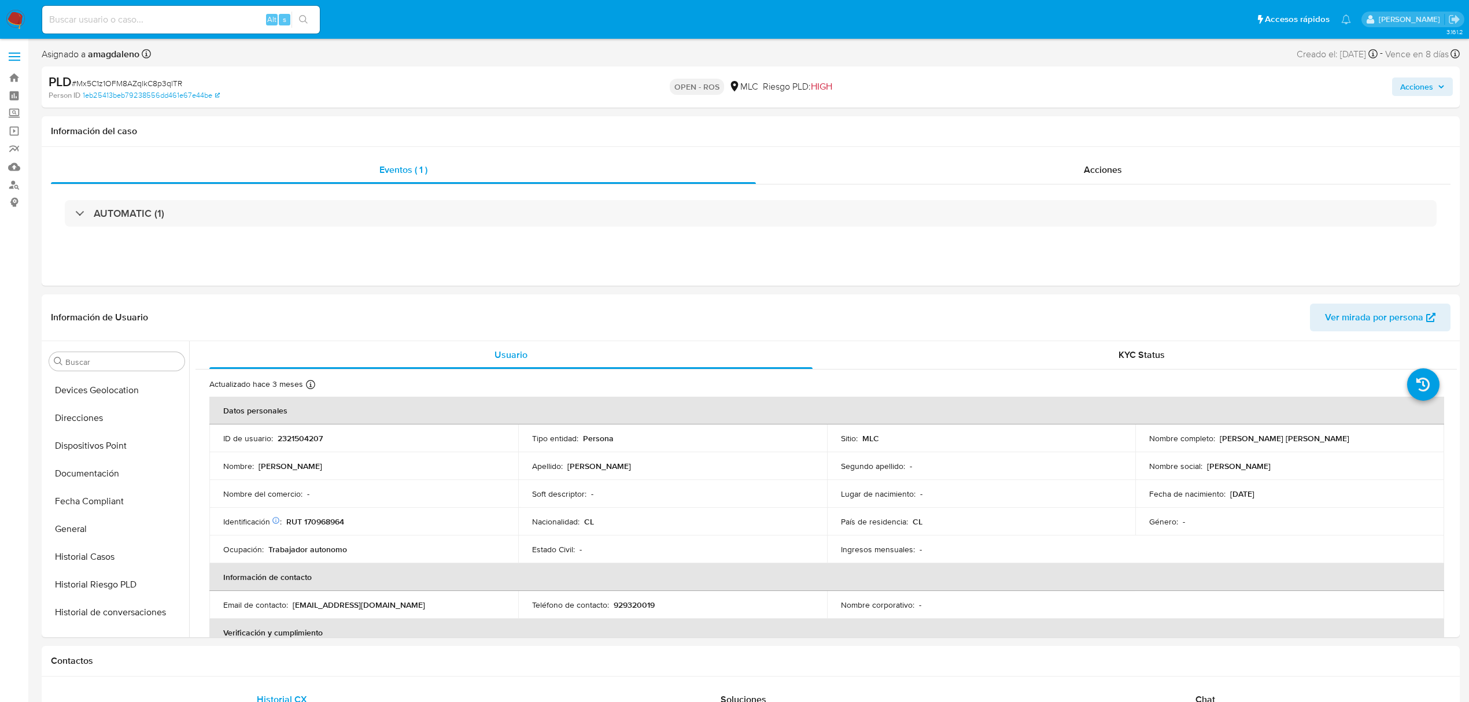
scroll to position [544, 0]
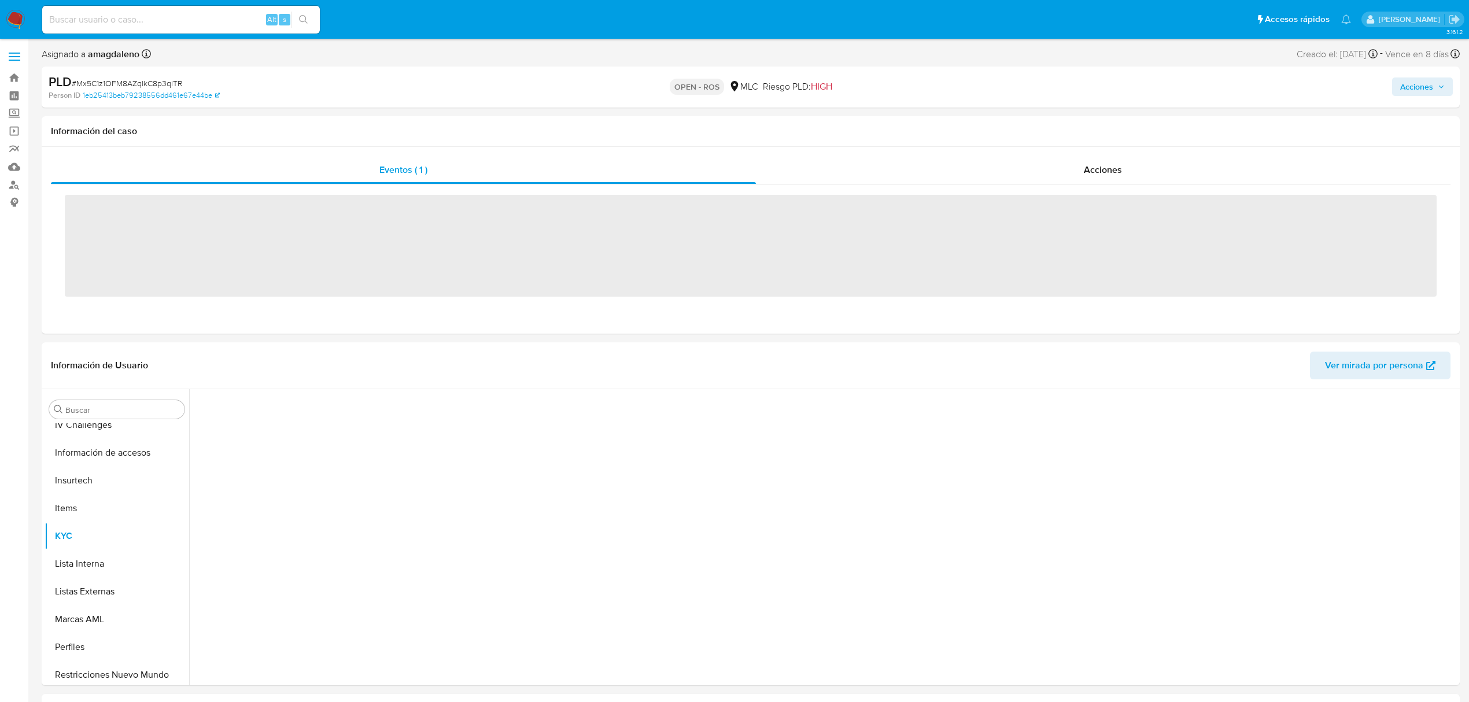
scroll to position [544, 0]
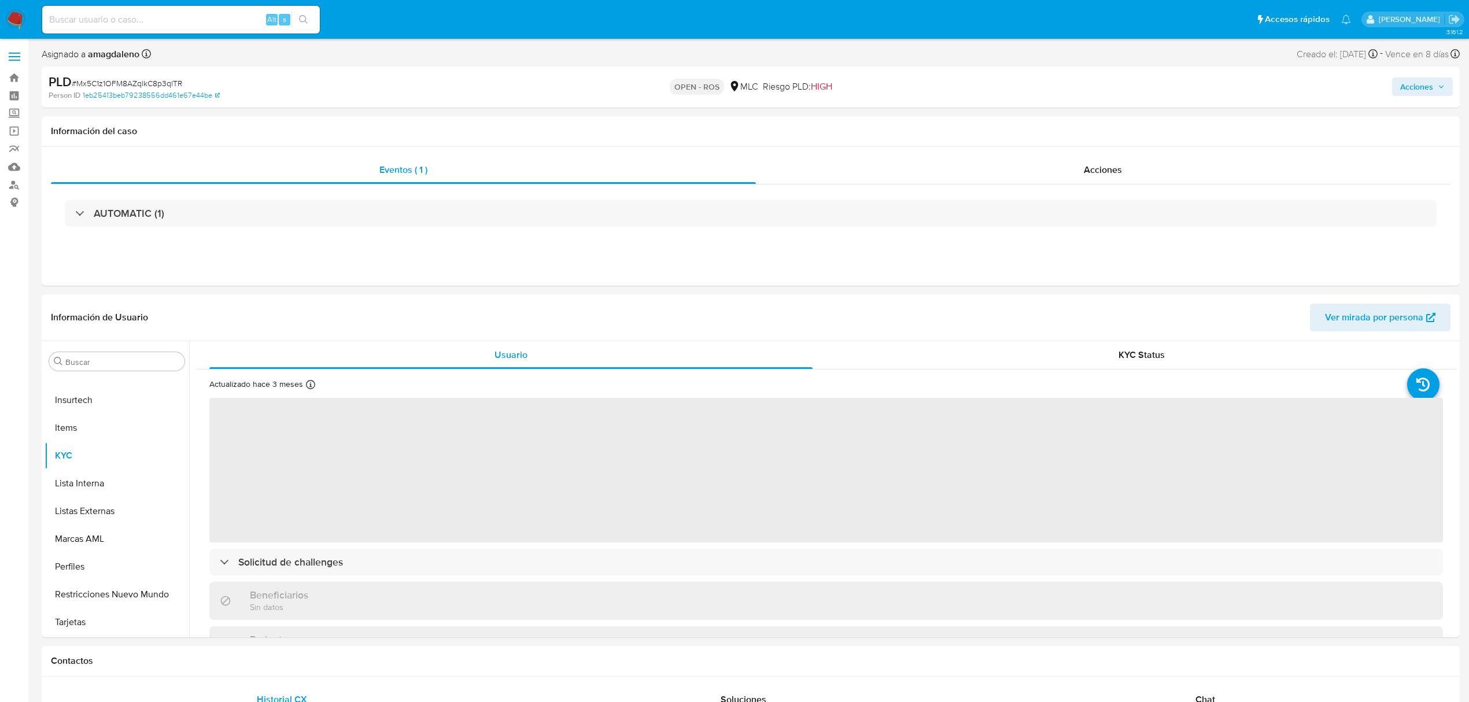
select select "10"
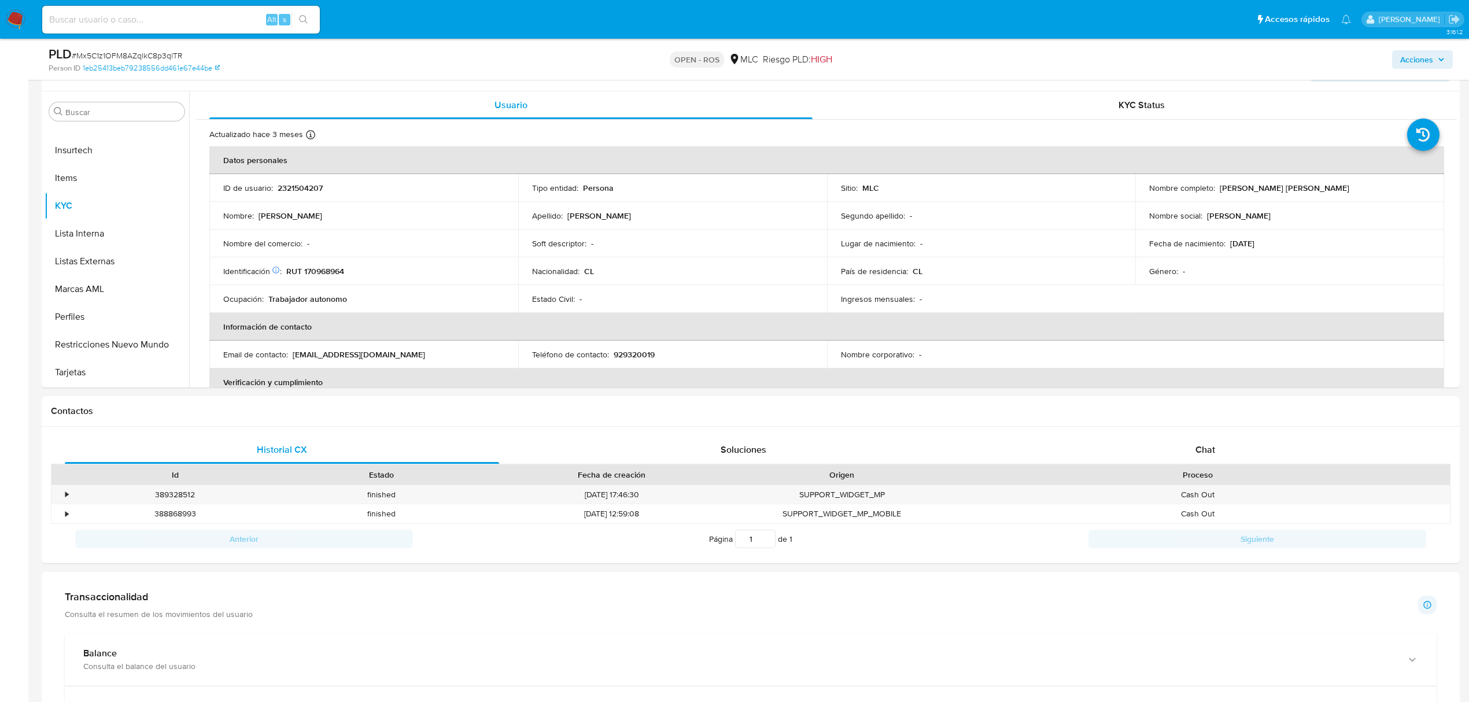
scroll to position [220, 0]
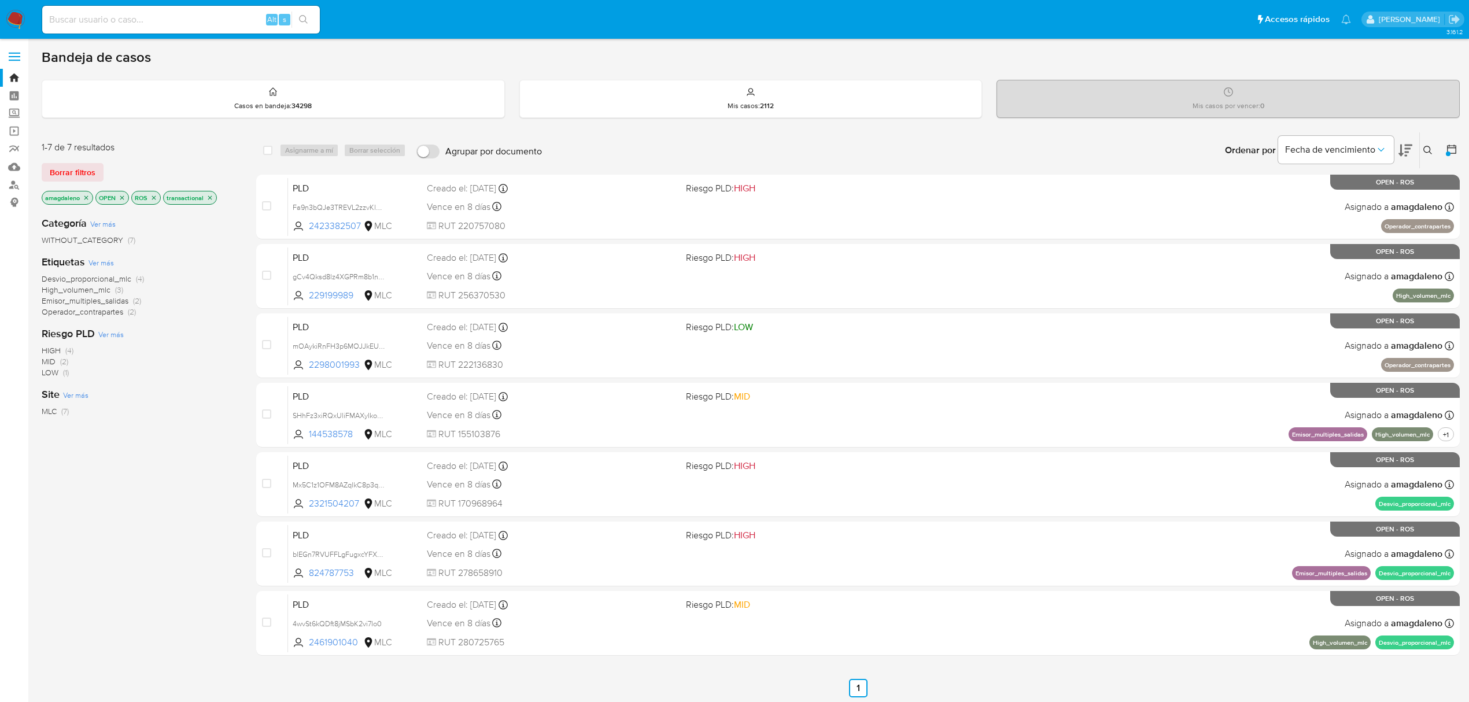
click at [91, 200] on p "amagdaleno" at bounding box center [67, 197] width 50 height 13
click at [84, 197] on icon "close-filter" at bounding box center [86, 197] width 7 height 7
click at [98, 198] on icon "close-filter" at bounding box center [100, 197] width 7 height 7
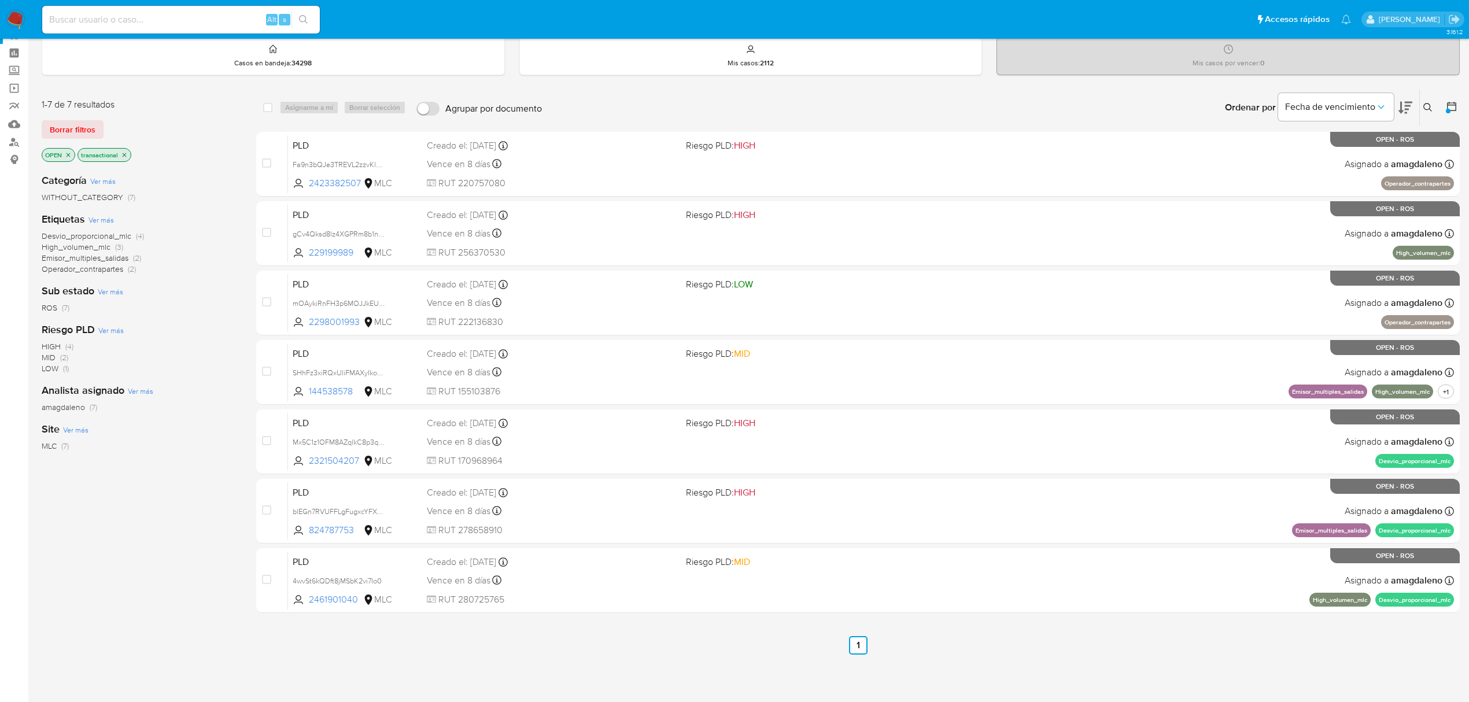
scroll to position [44, 0]
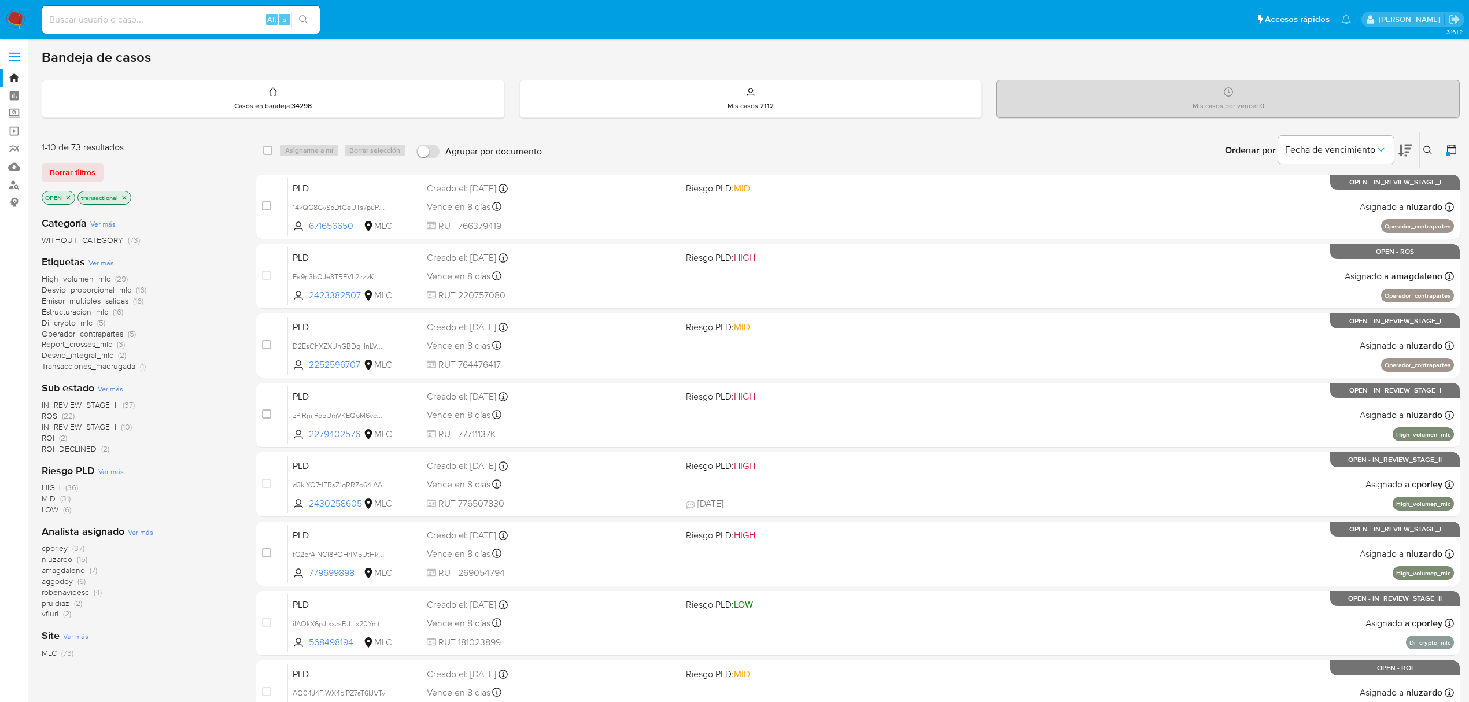
click at [53, 414] on span "ROS" at bounding box center [50, 416] width 16 height 12
